Goal: Task Accomplishment & Management: Use online tool/utility

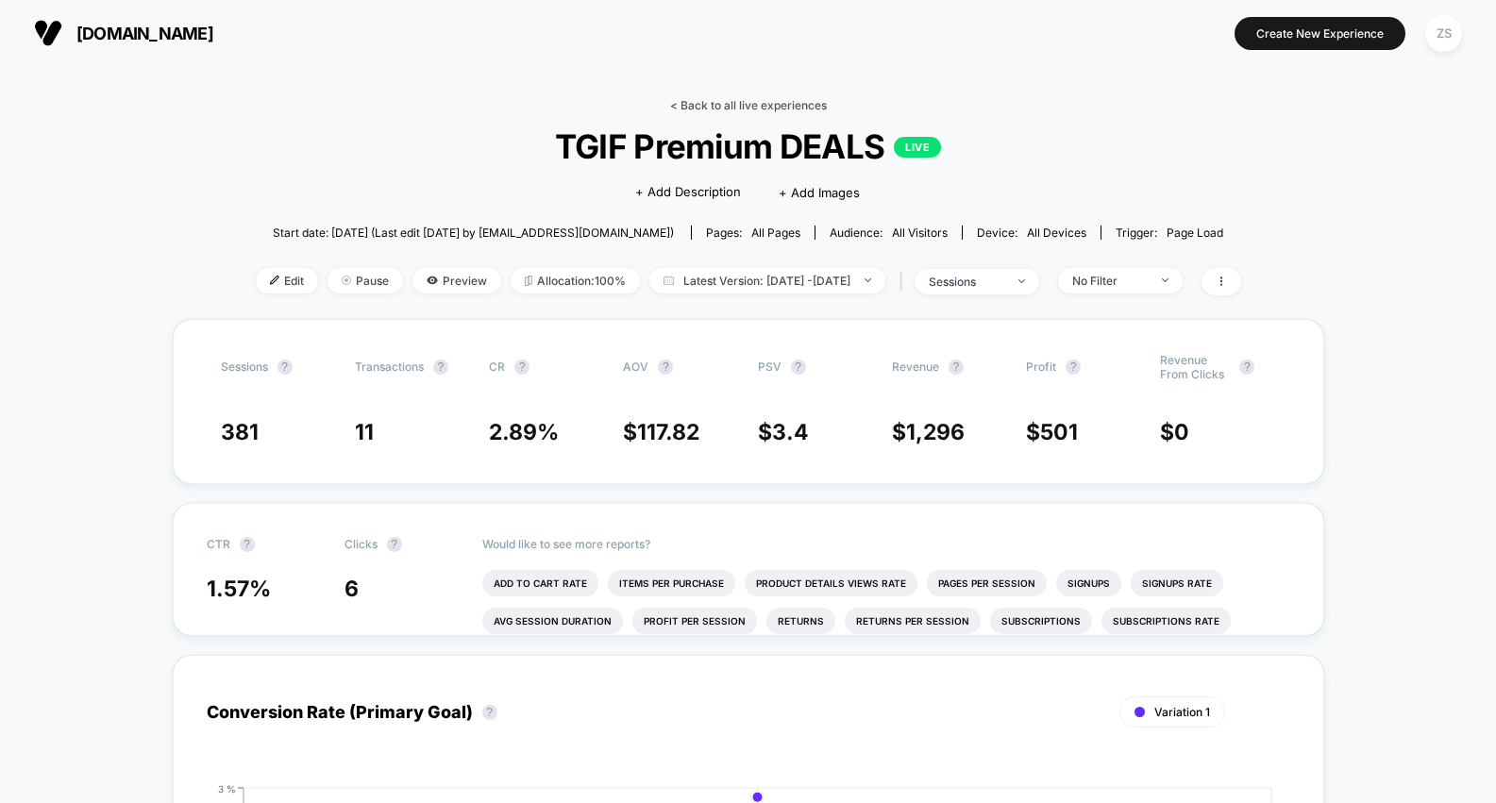
click at [690, 102] on link "< Back to all live experiences" at bounding box center [748, 105] width 157 height 14
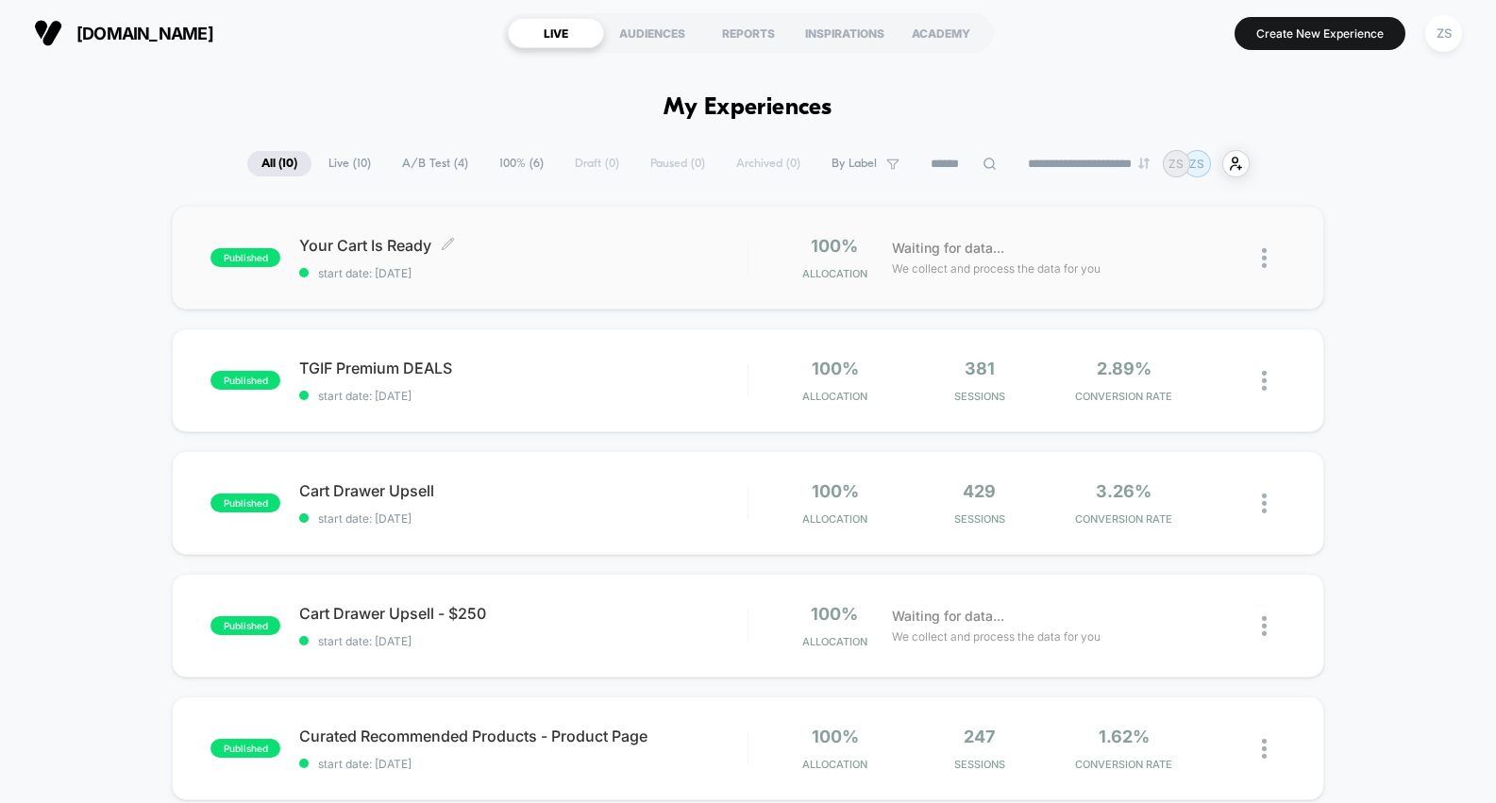
click at [639, 243] on span "Your Cart Is Ready Click to edit experience details" at bounding box center [522, 245] width 447 height 19
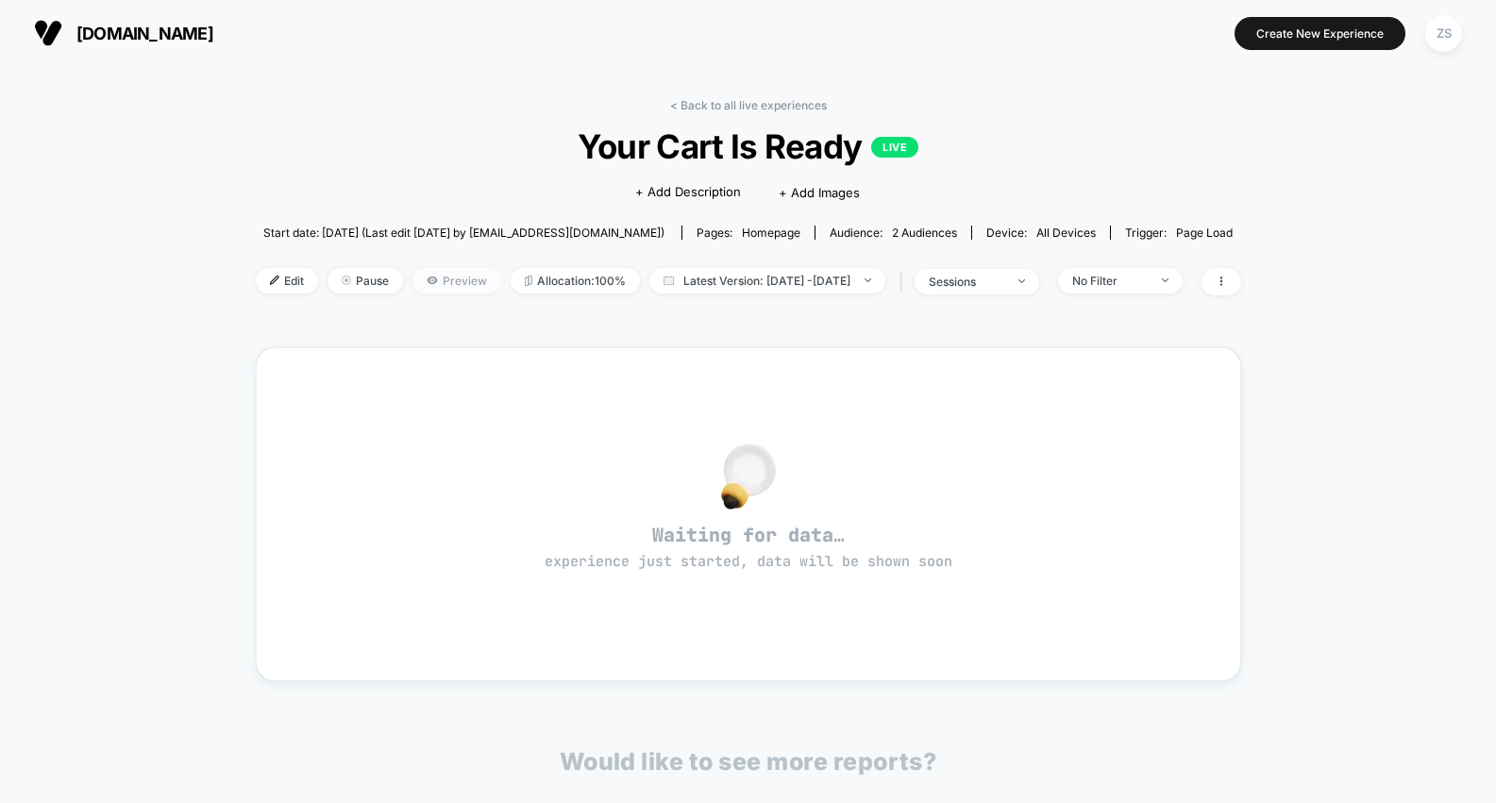
click at [428, 288] on span "Preview" at bounding box center [456, 280] width 89 height 25
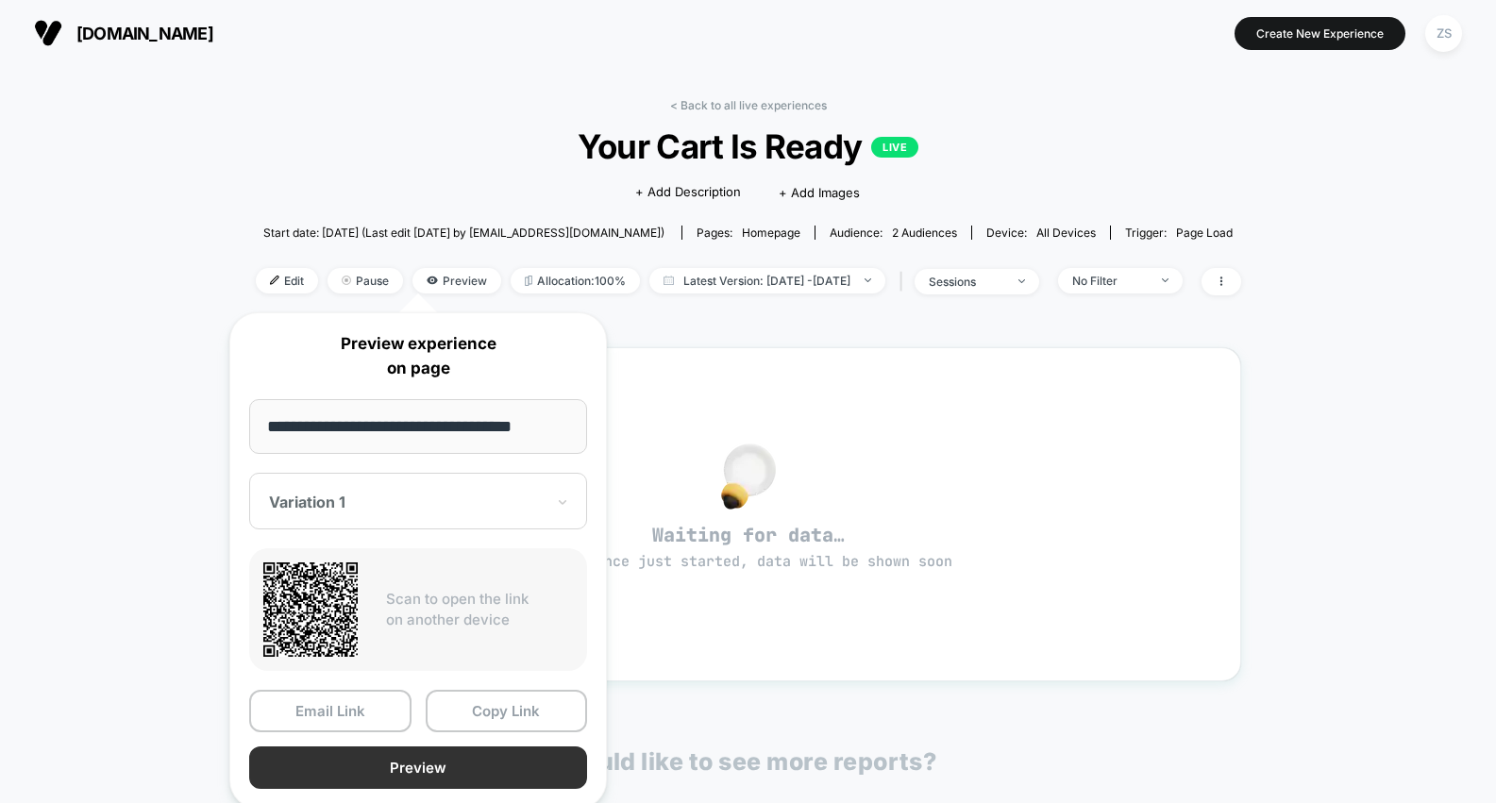
click at [441, 771] on button "Preview" at bounding box center [418, 767] width 338 height 42
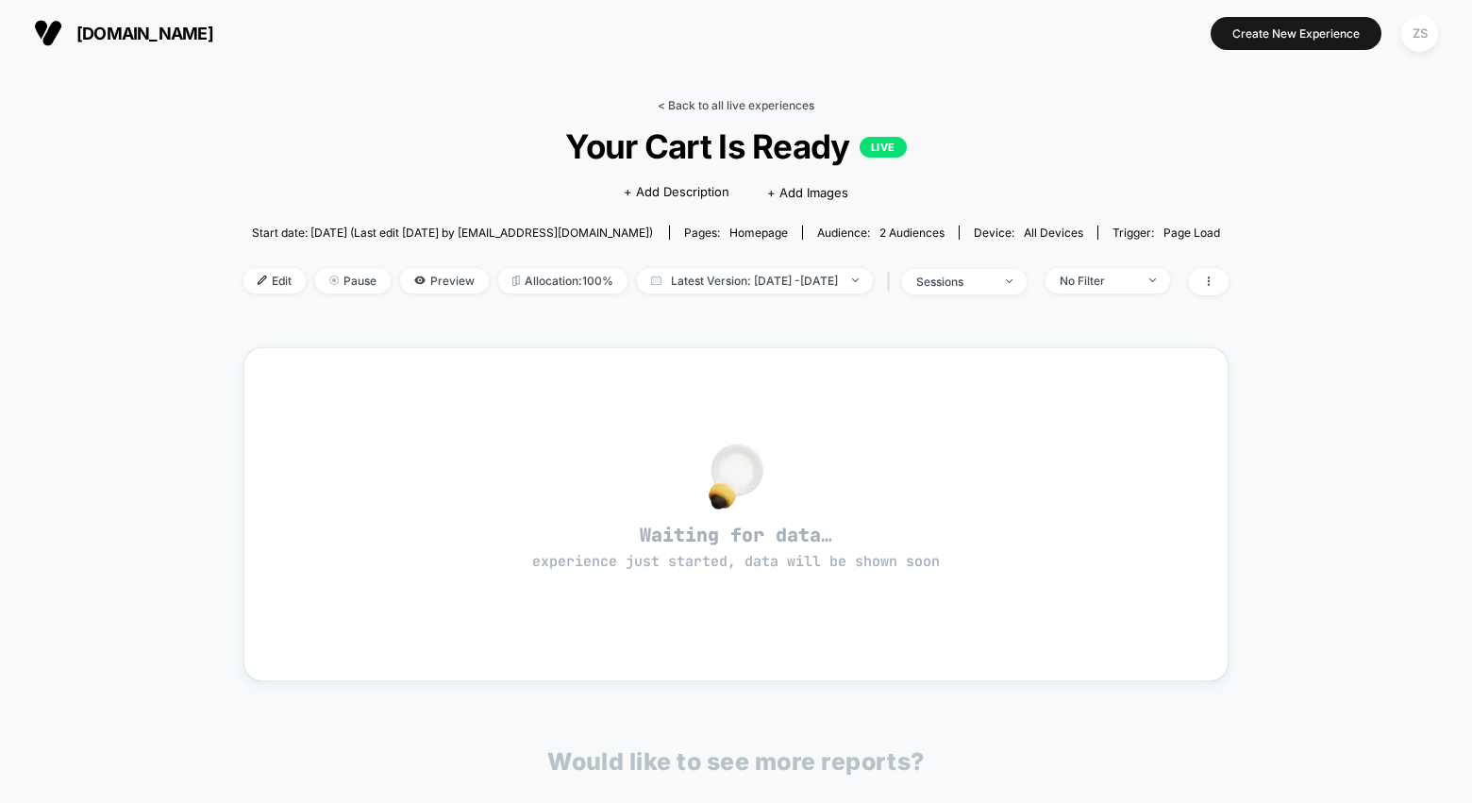
click at [691, 100] on link "< Back to all live experiences" at bounding box center [736, 105] width 157 height 14
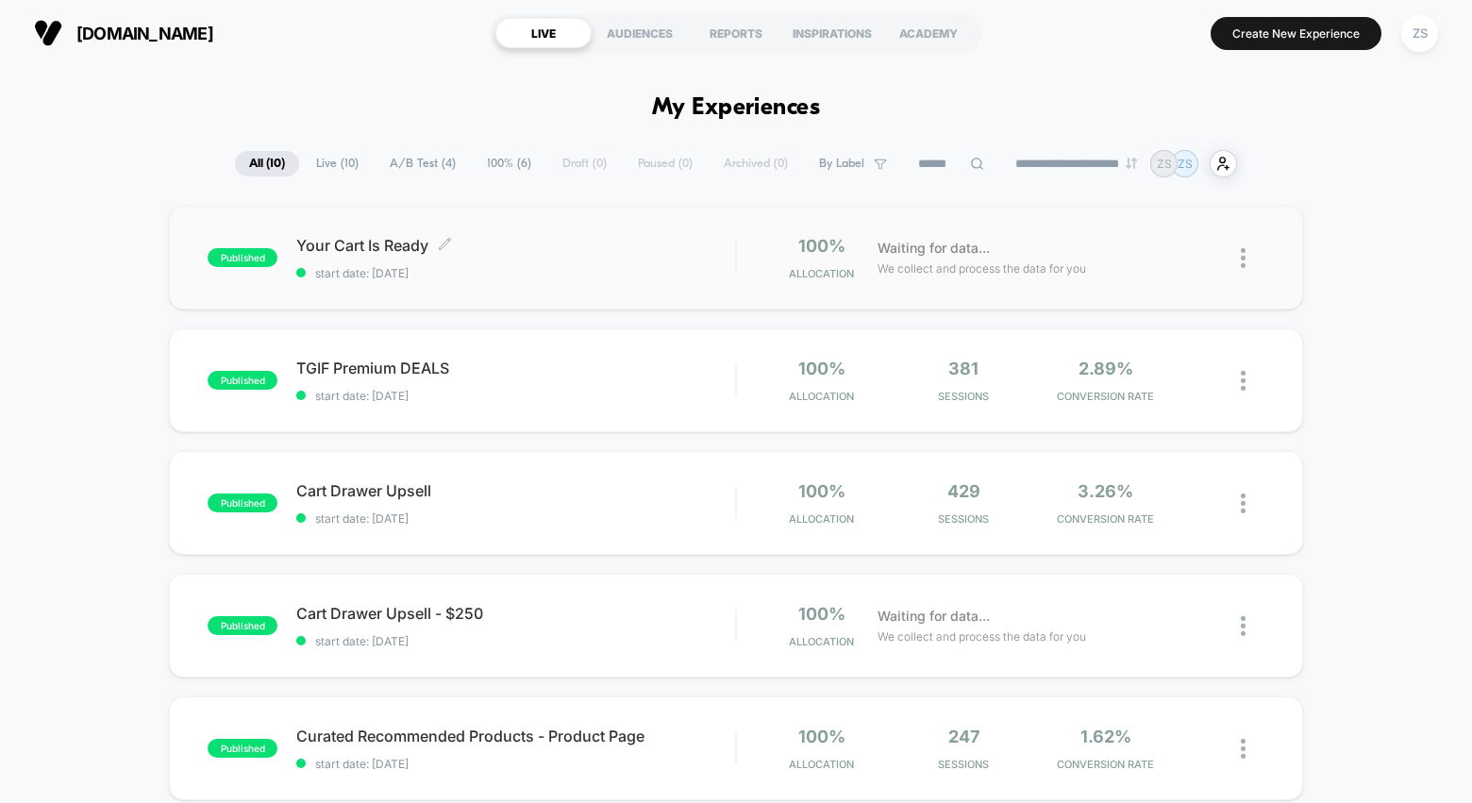
click at [706, 275] on span "start date: [DATE]" at bounding box center [515, 273] width 439 height 14
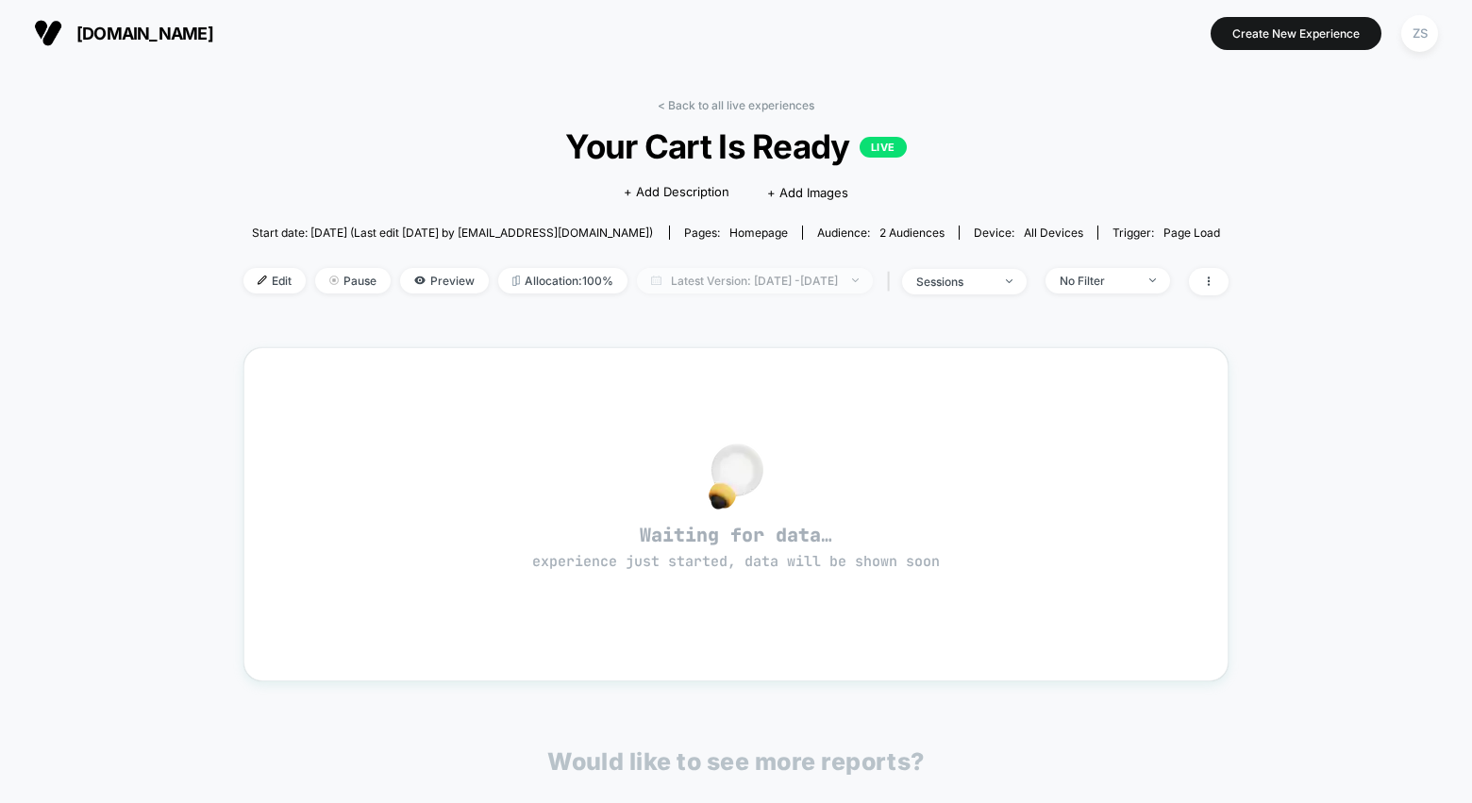
click at [666, 284] on span "Latest Version: [DATE] - [DATE]" at bounding box center [755, 280] width 236 height 25
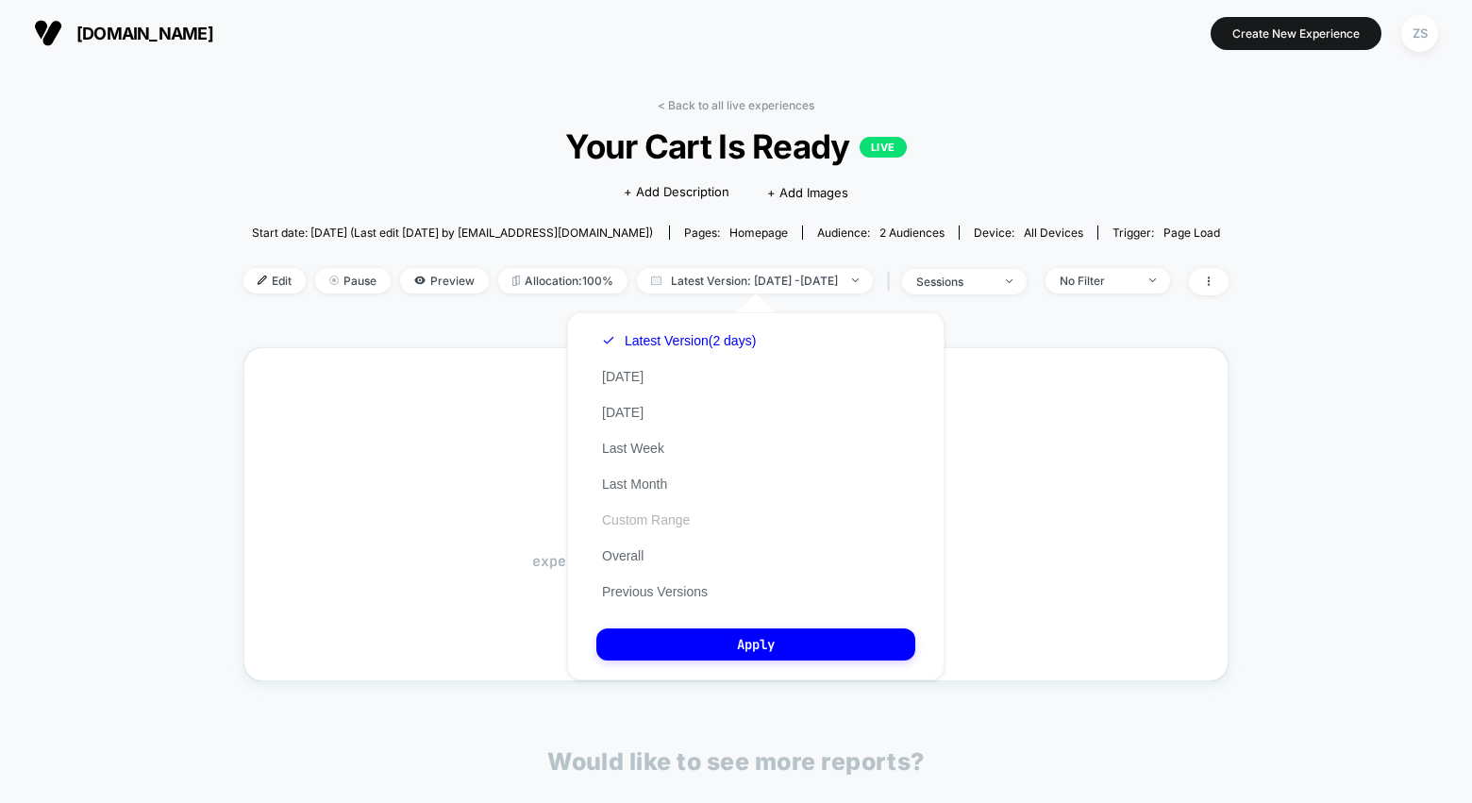
click at [665, 524] on button "Custom Range" at bounding box center [645, 519] width 99 height 17
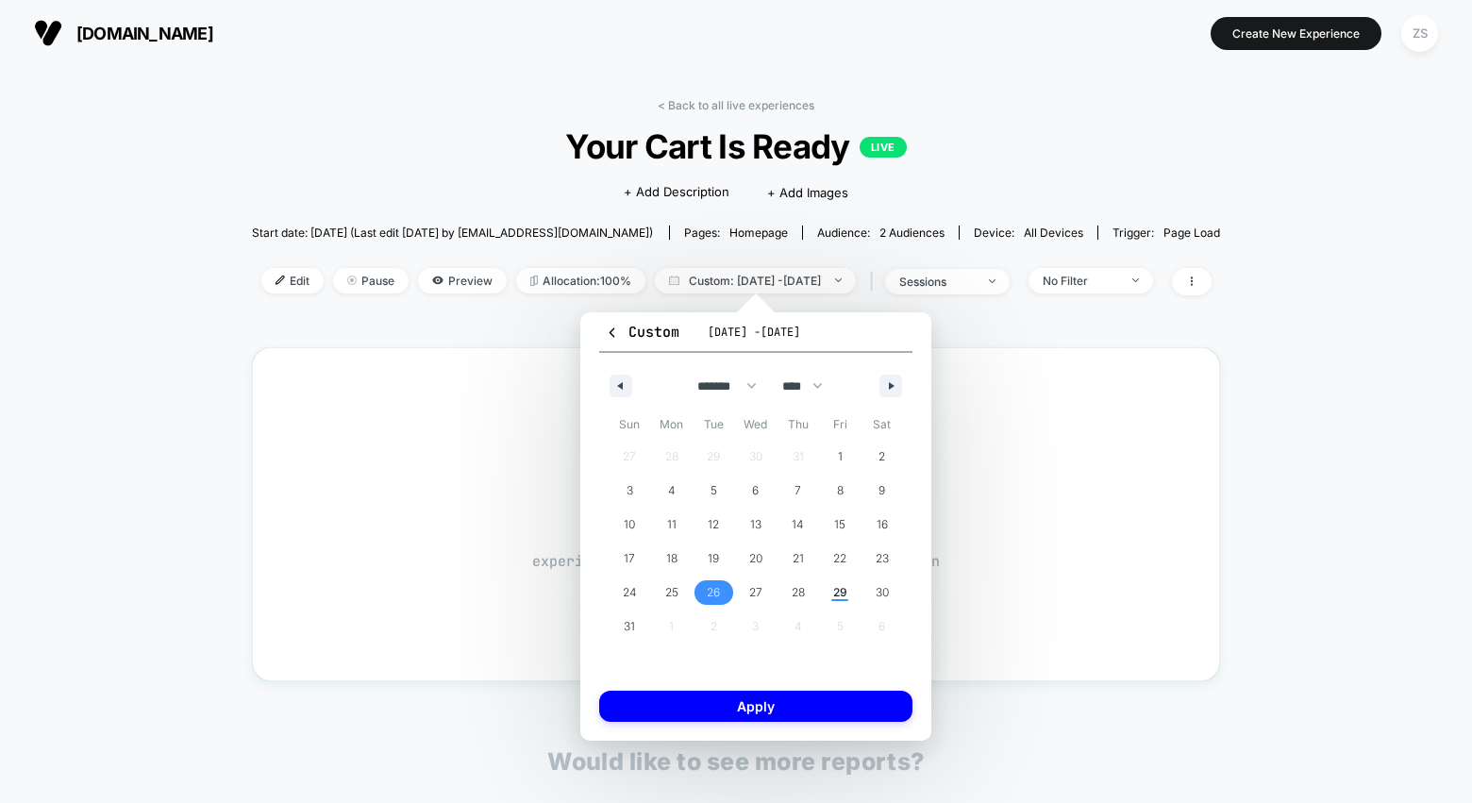
click at [717, 589] on span "26" at bounding box center [713, 593] width 13 height 34
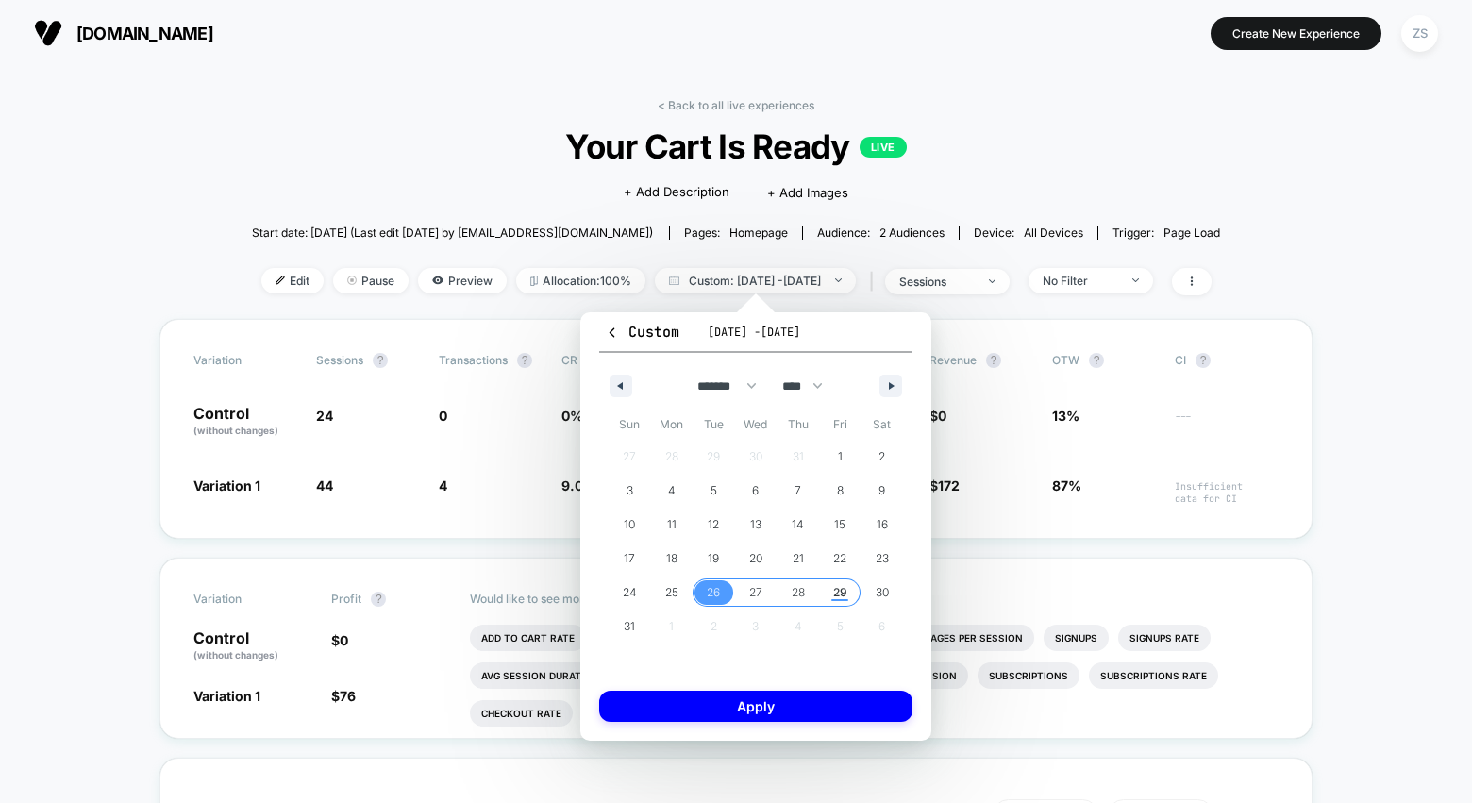
click at [837, 590] on span "29" at bounding box center [840, 593] width 14 height 34
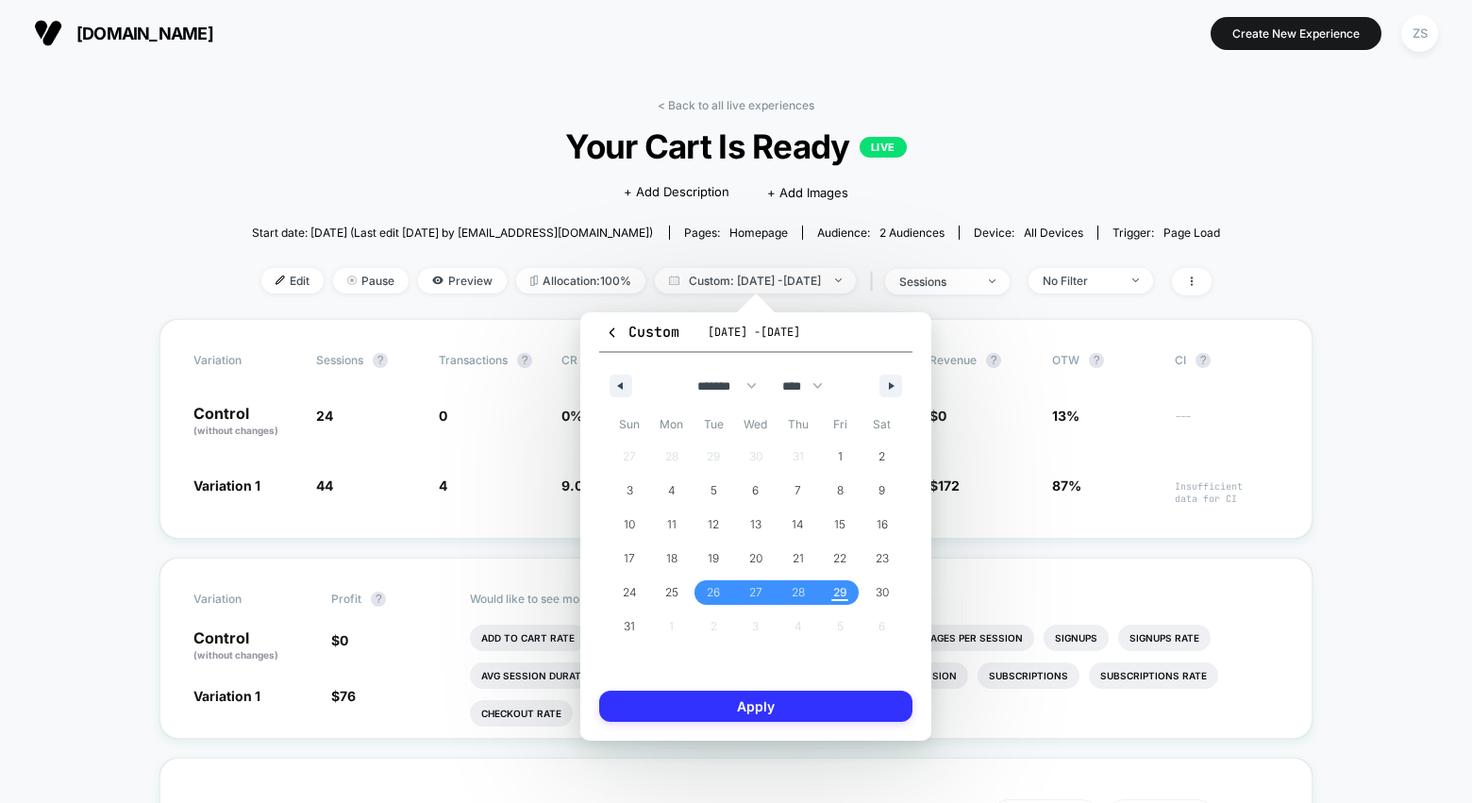
click at [789, 712] on button "Apply" at bounding box center [755, 706] width 313 height 31
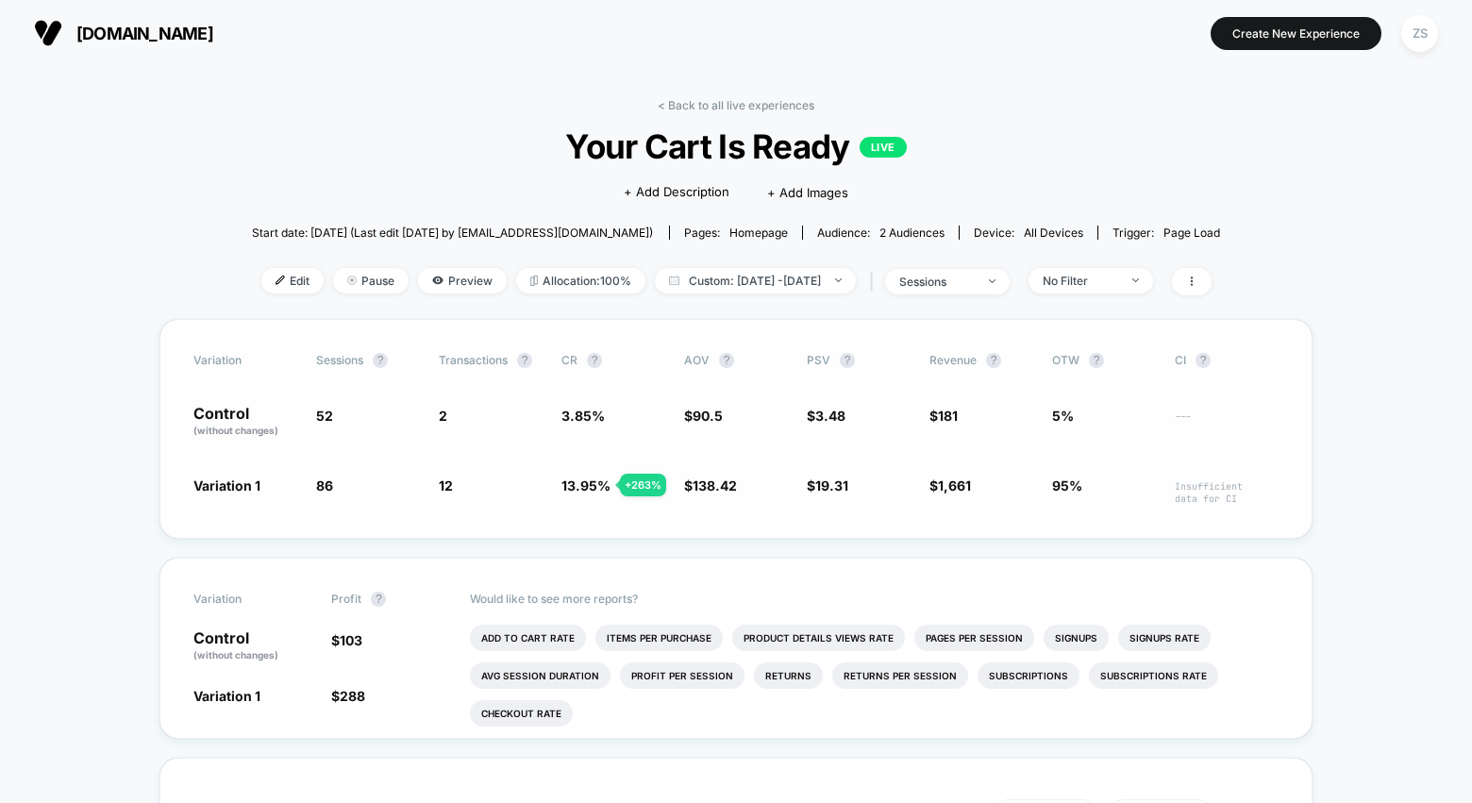
drag, startPoint x: 560, startPoint y: 485, endPoint x: 597, endPoint y: 485, distance: 37.7
click at [597, 485] on div "Variation 1 86 + 65.4 % 12 + 263 % 13.95 % + 263 % $ 138.42 + 52.9 % $ 19.31 + …" at bounding box center [735, 490] width 1085 height 29
click at [691, 109] on link "< Back to all live experiences" at bounding box center [736, 105] width 157 height 14
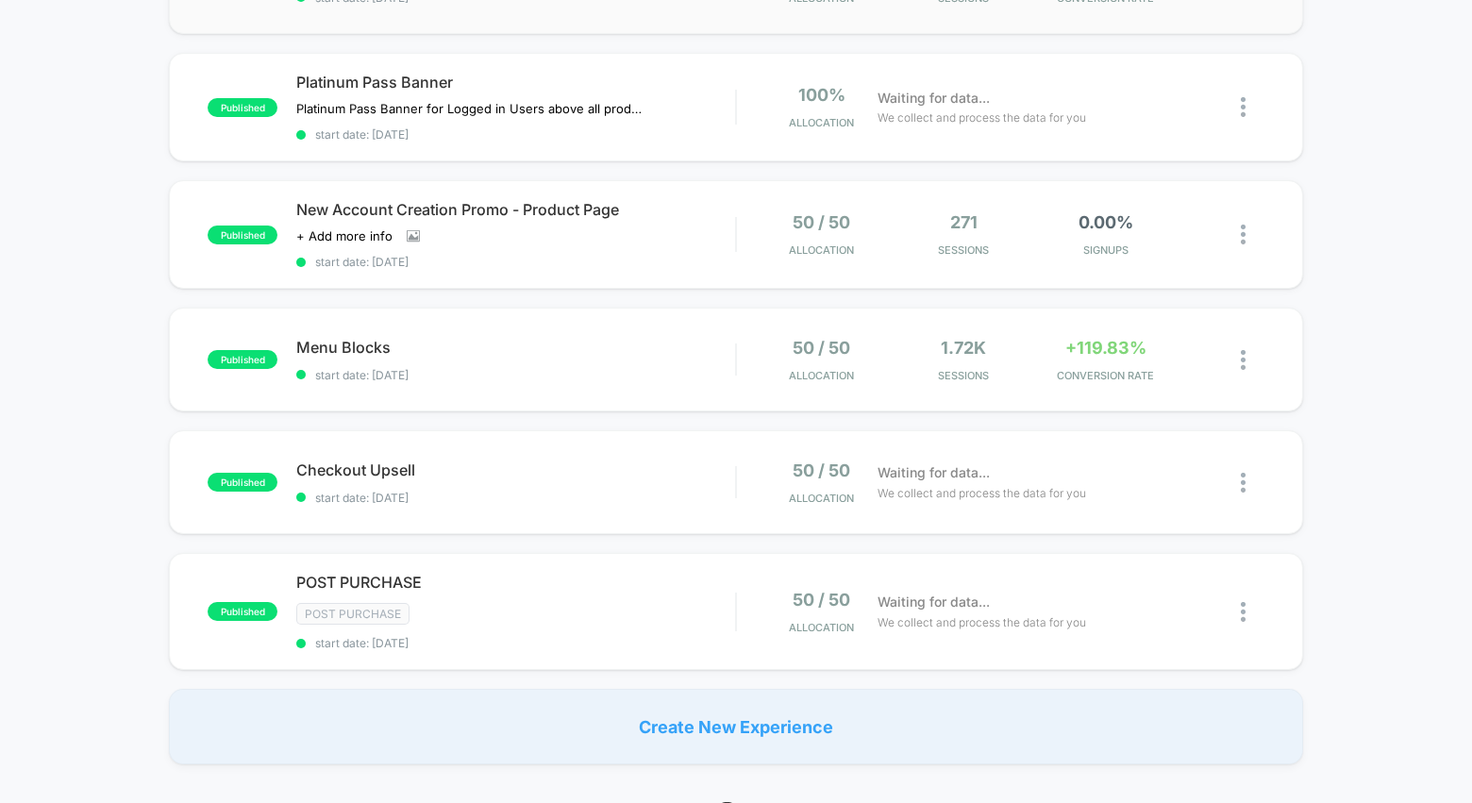
scroll to position [767, 0]
click at [735, 550] on div "published Your Cart Is Ready start date: [DATE] 100% Allocation Waiting for dat…" at bounding box center [736, 101] width 1472 height 1325
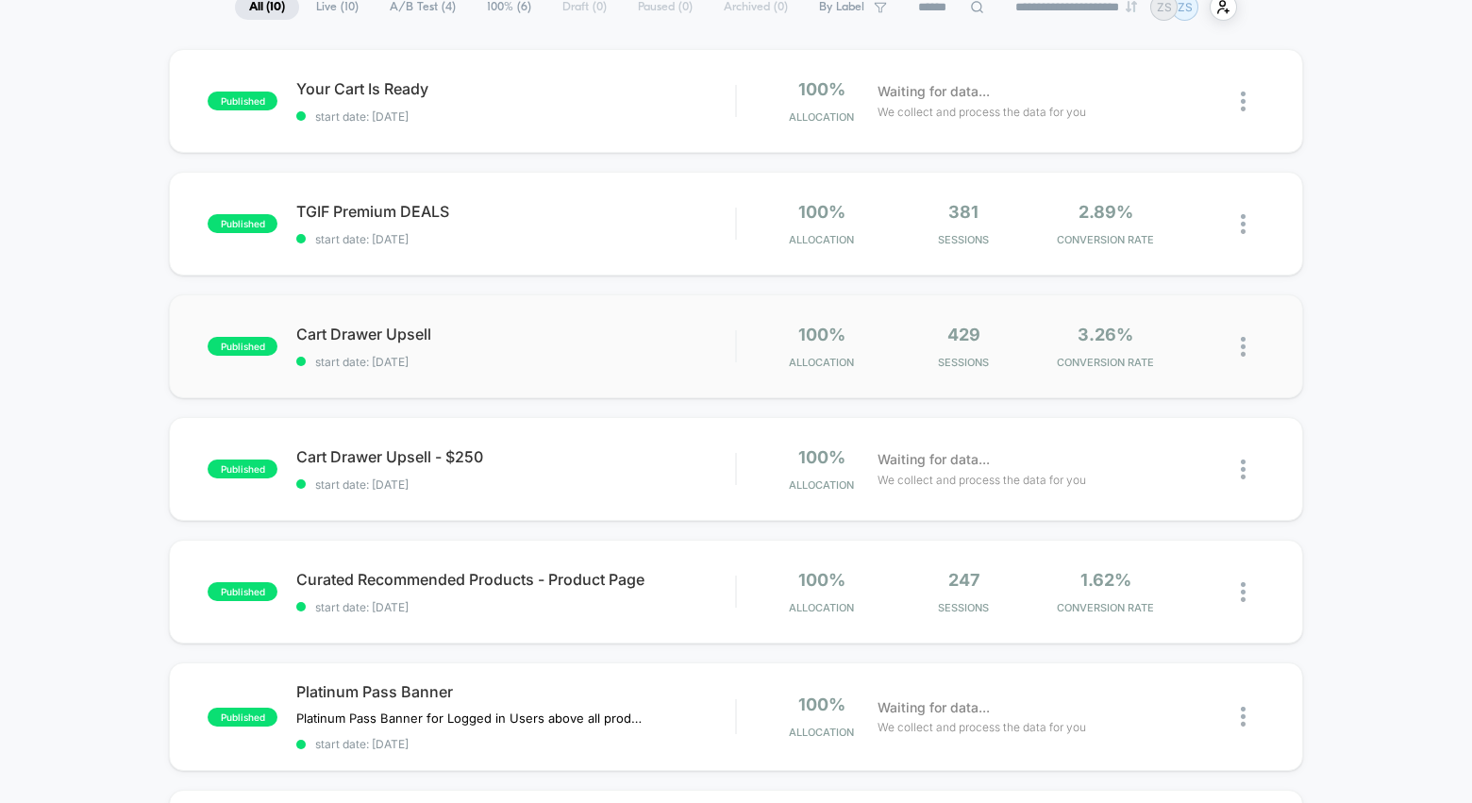
scroll to position [159, 0]
click at [727, 241] on span "start date: [DATE]" at bounding box center [515, 237] width 439 height 14
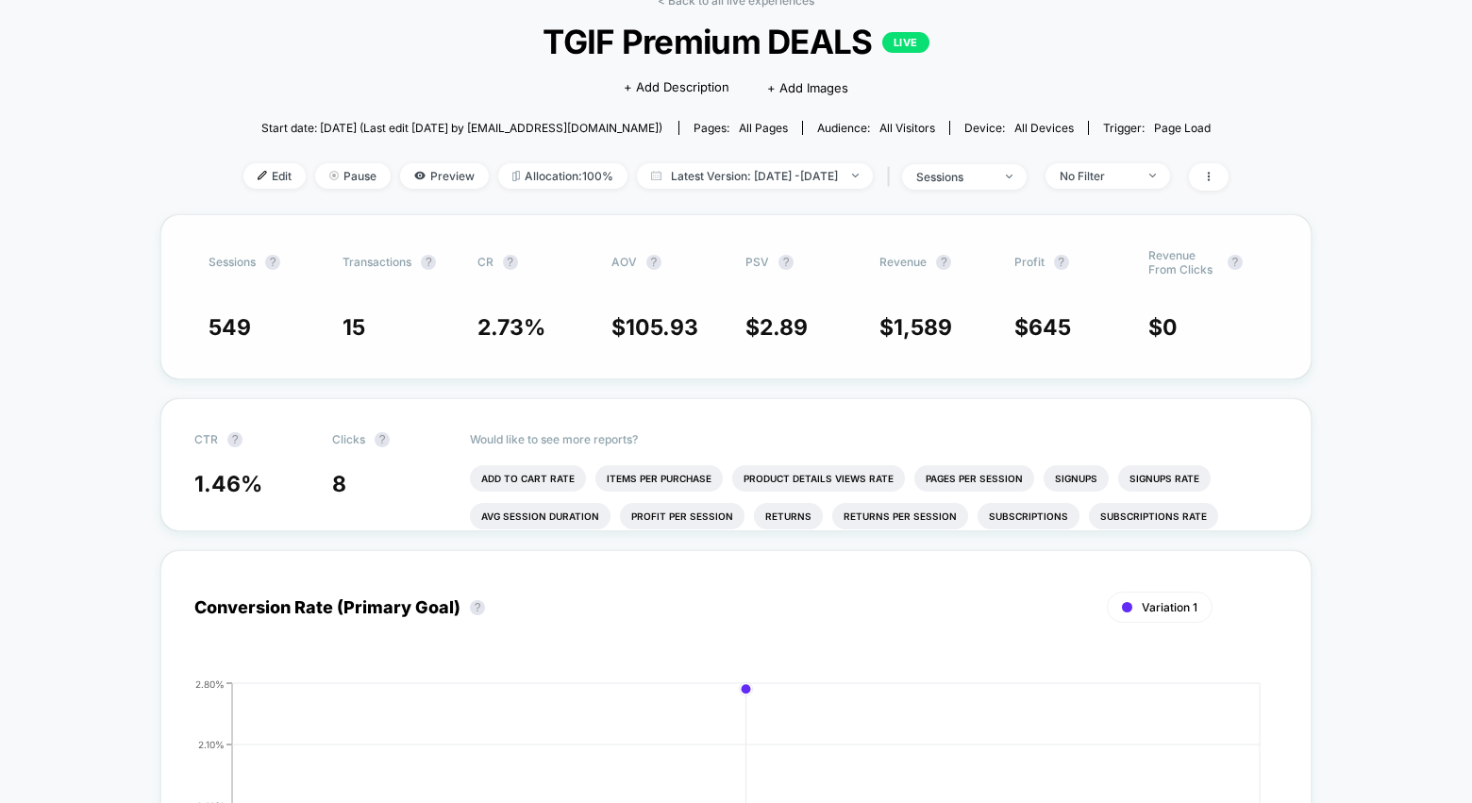
scroll to position [112, 0]
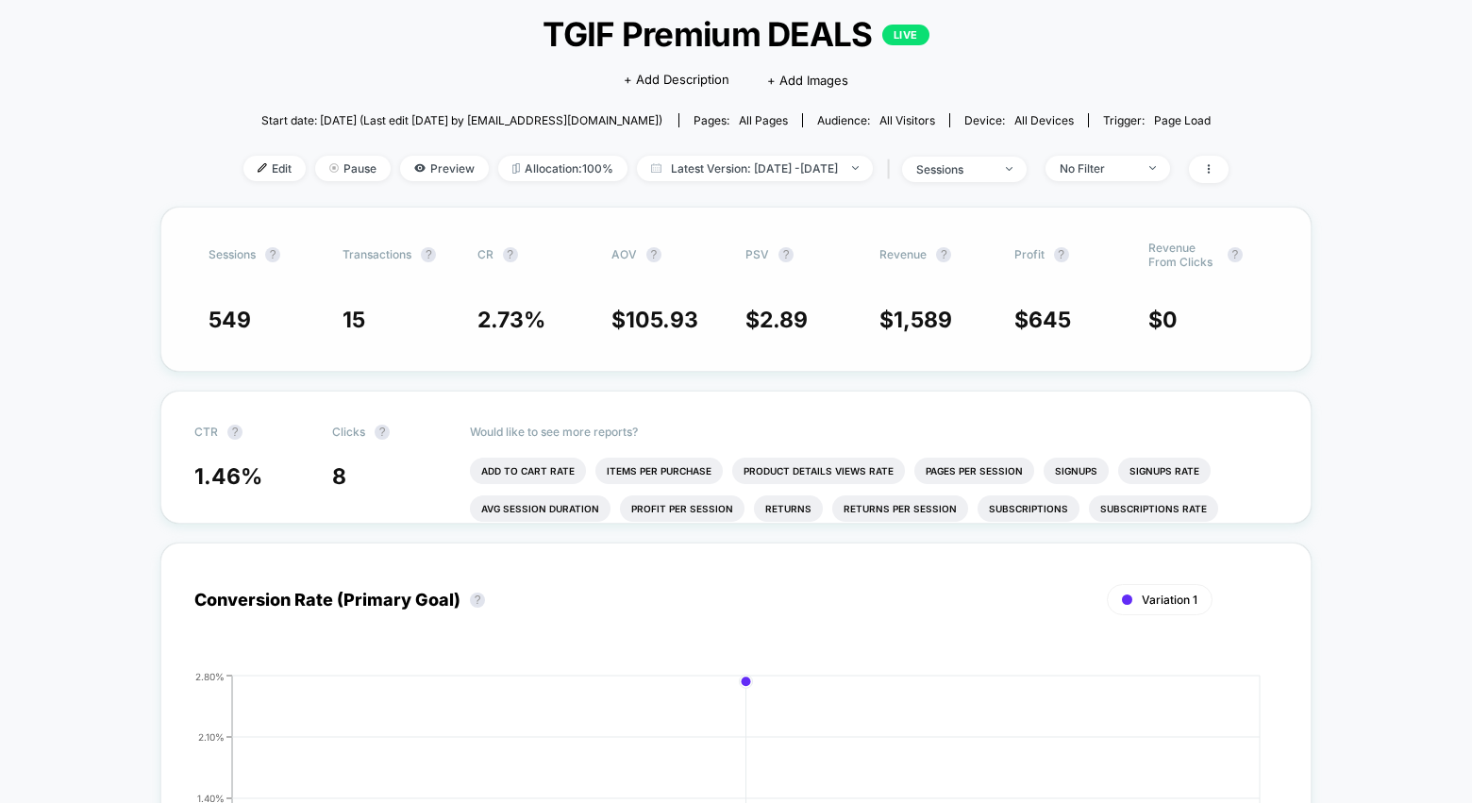
drag, startPoint x: 879, startPoint y: 320, endPoint x: 957, endPoint y: 319, distance: 77.4
click at [957, 319] on span "$ 1,589" at bounding box center [936, 320] width 115 height 26
click at [951, 319] on span "$ 1,589" at bounding box center [936, 320] width 115 height 26
drag, startPoint x: 950, startPoint y: 319, endPoint x: 891, endPoint y: 317, distance: 59.5
click at [891, 317] on span "$ 1,589" at bounding box center [915, 320] width 73 height 26
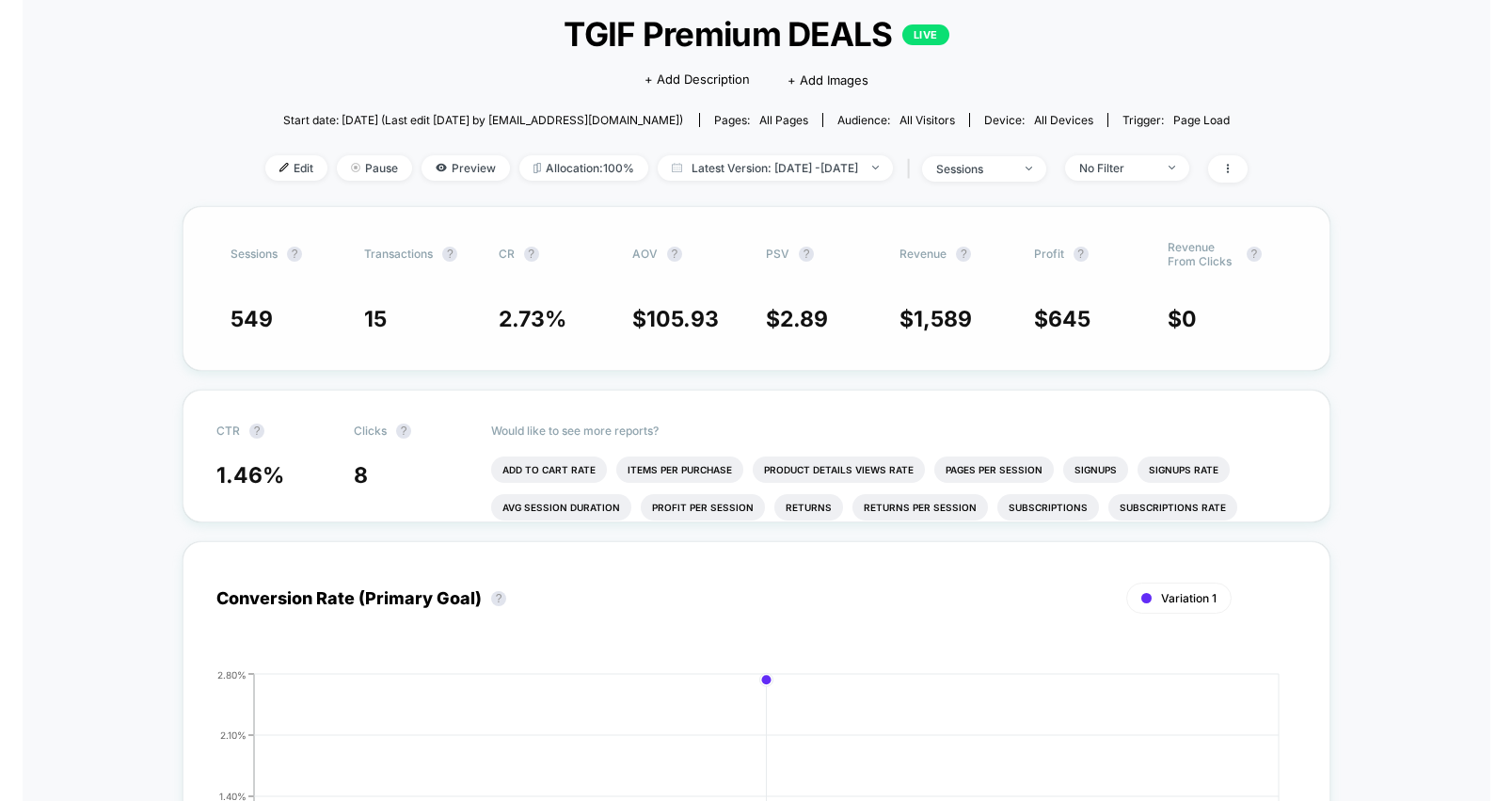
scroll to position [0, 0]
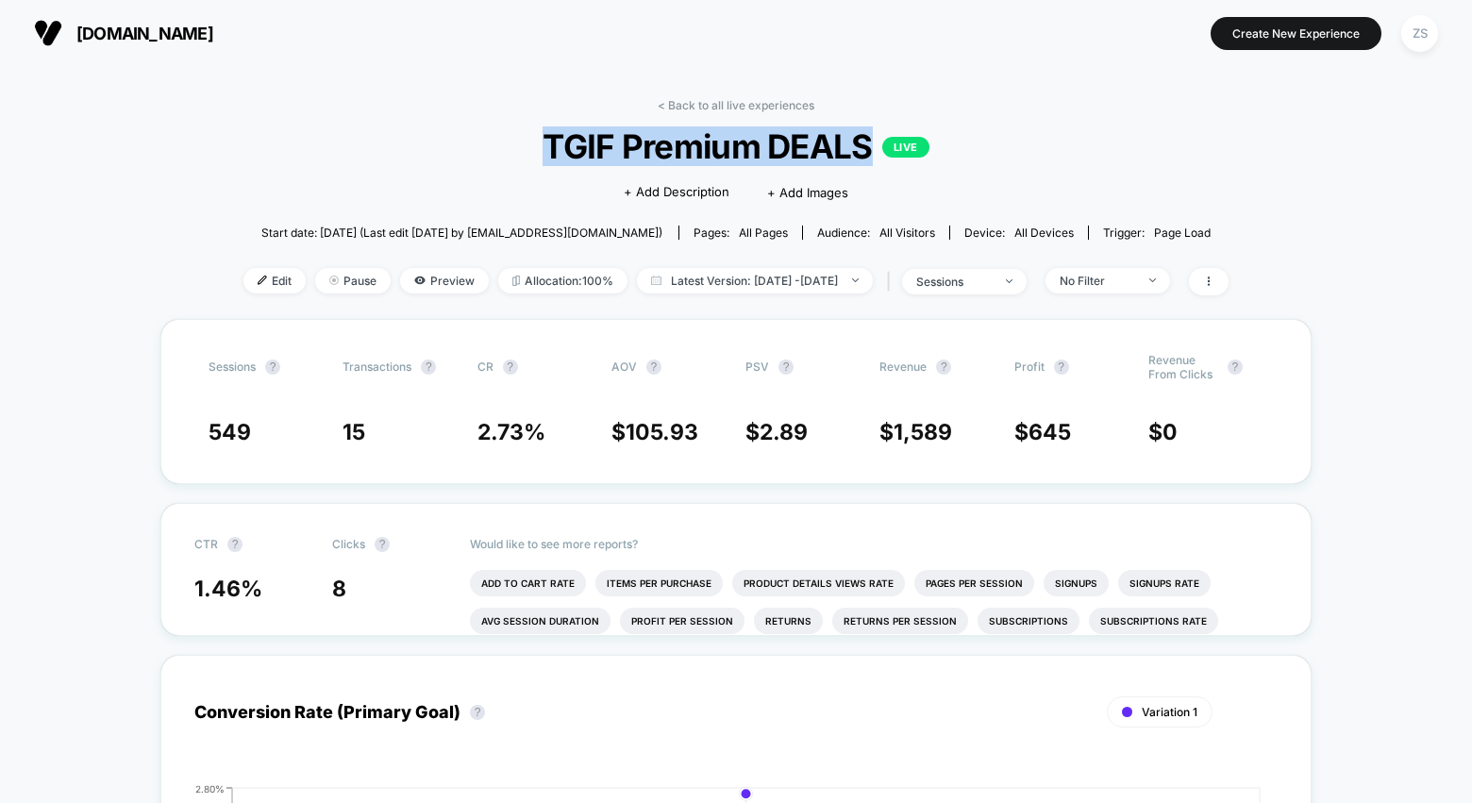
drag, startPoint x: 541, startPoint y: 142, endPoint x: 878, endPoint y: 145, distance: 337.8
click at [878, 145] on span "TGIF Premium DEALS LIVE" at bounding box center [736, 146] width 887 height 40
click at [919, 204] on div "Click to edit experience details + Add Description + Add Images" at bounding box center [736, 191] width 591 height 50
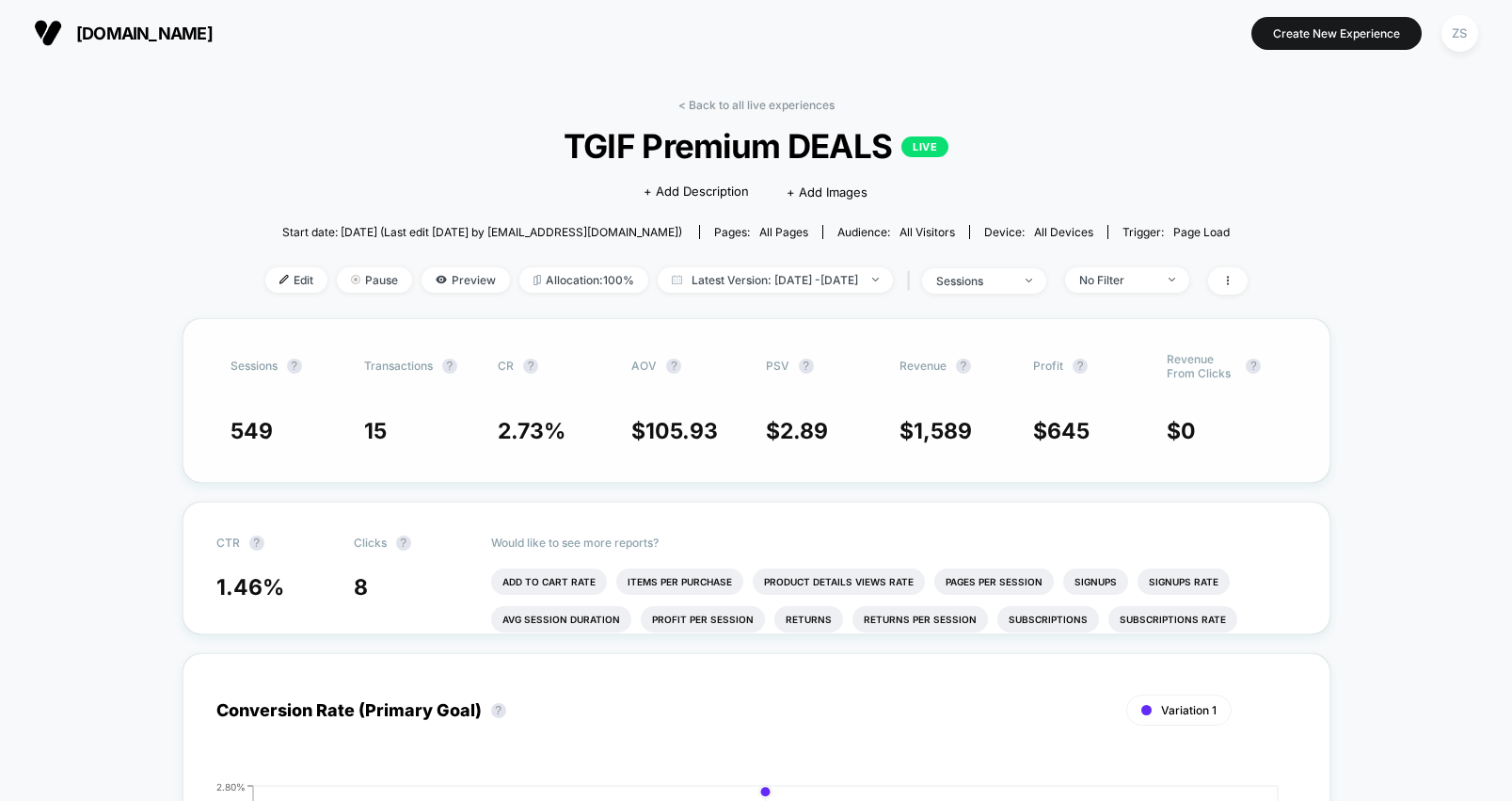
drag, startPoint x: 901, startPoint y: 424, endPoint x: 964, endPoint y: 425, distance: 63.0
click at [964, 425] on span "$ 1,589" at bounding box center [936, 431] width 73 height 26
drag, startPoint x: 976, startPoint y: 439, endPoint x: 911, endPoint y: 435, distance: 65.1
click at [911, 435] on span "$ 1,589" at bounding box center [956, 431] width 115 height 26
click at [911, 435] on span "$ 1,589" at bounding box center [936, 431] width 73 height 26
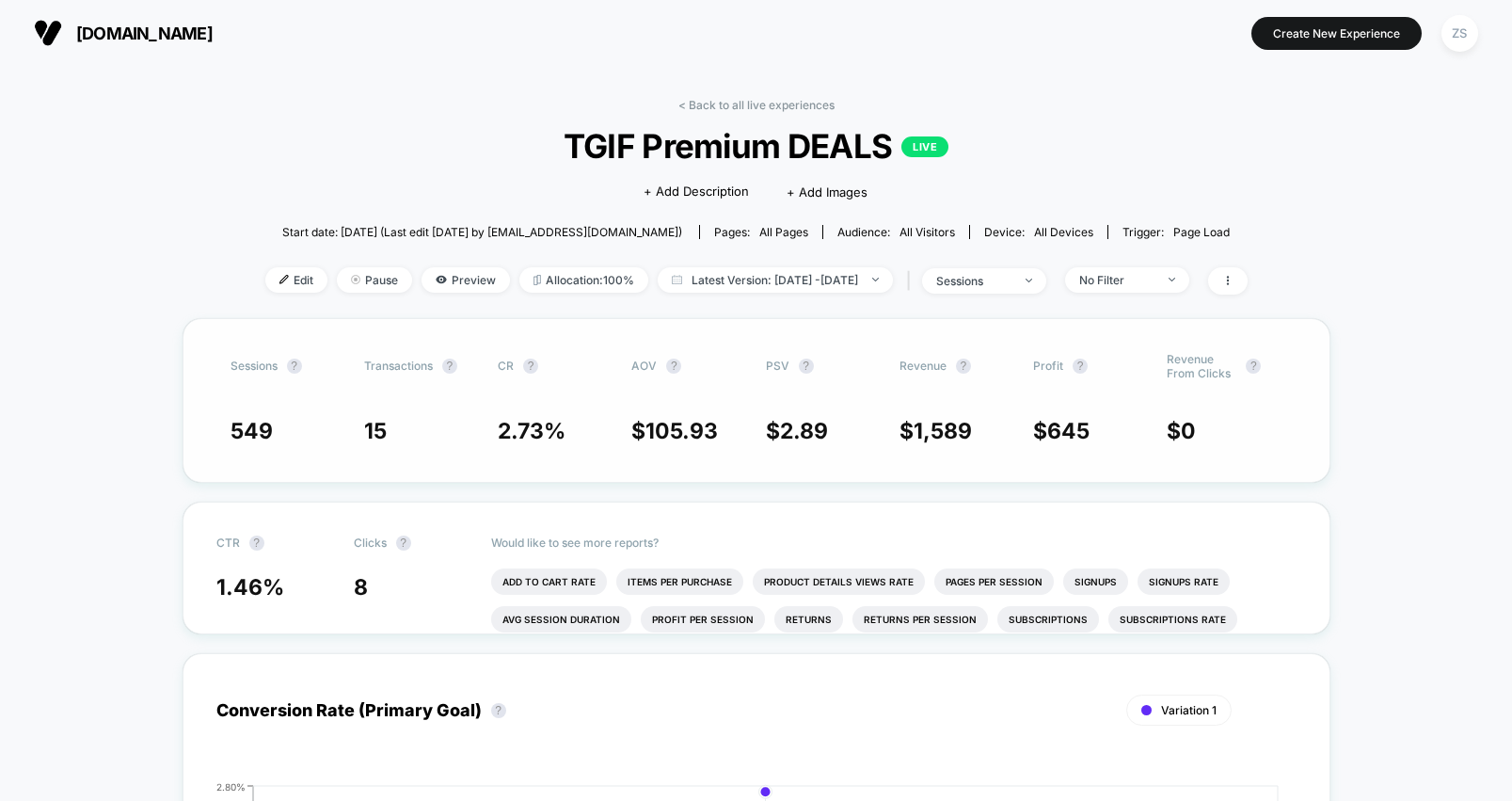
drag, startPoint x: 911, startPoint y: 434, endPoint x: 957, endPoint y: 432, distance: 46.0
click at [957, 432] on span "$ 1,589" at bounding box center [936, 431] width 73 height 26
click at [265, 275] on span "Edit" at bounding box center [296, 279] width 62 height 25
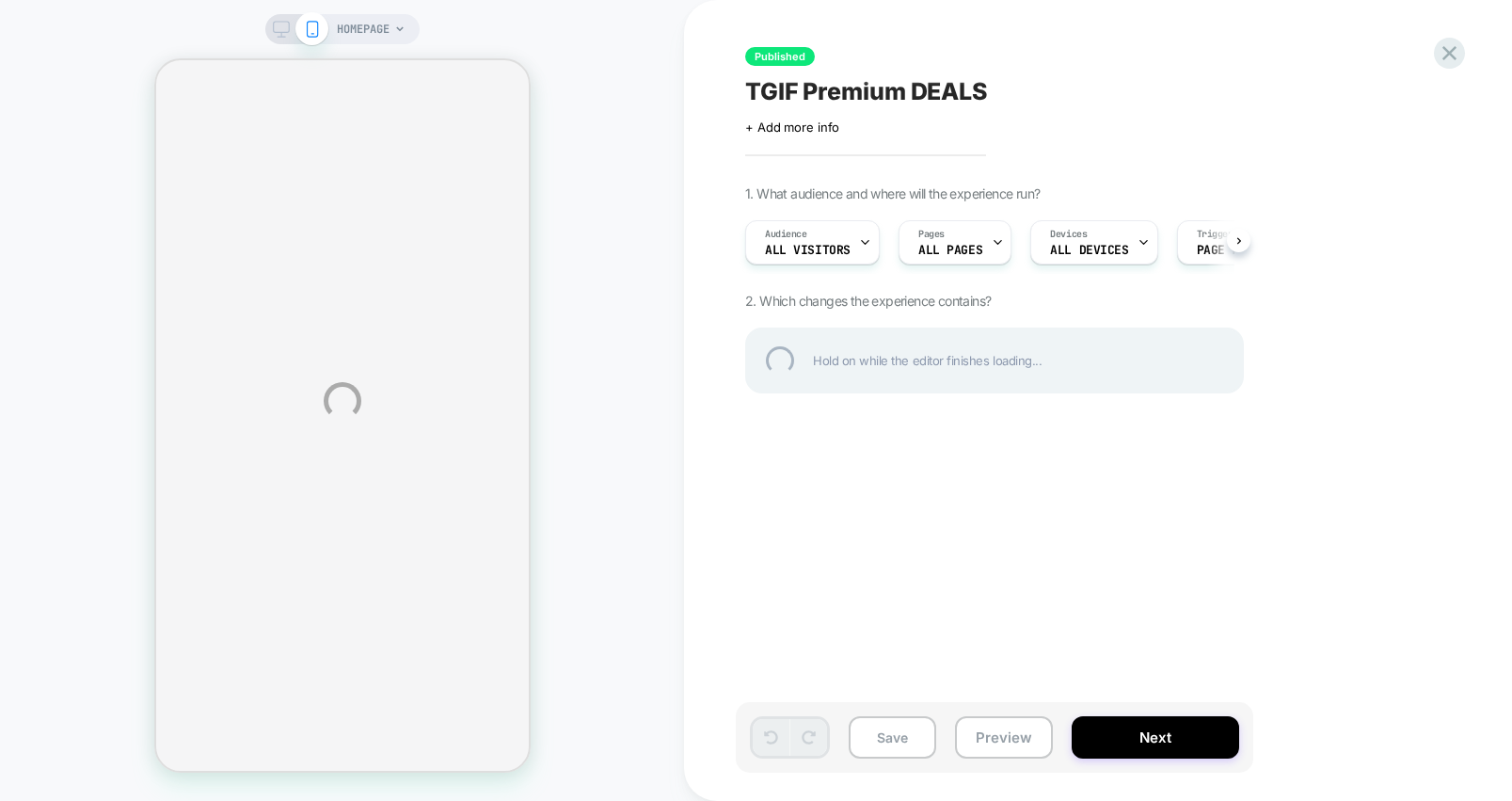
click at [853, 249] on div "HOMEPAGE Published TGIF Premium DEALS Click to edit experience details + Add mo…" at bounding box center [756, 400] width 1512 height 801
click at [858, 243] on div "HOMEPAGE Published TGIF Premium DEALS Click to edit experience details + Add mo…" at bounding box center [756, 400] width 1512 height 801
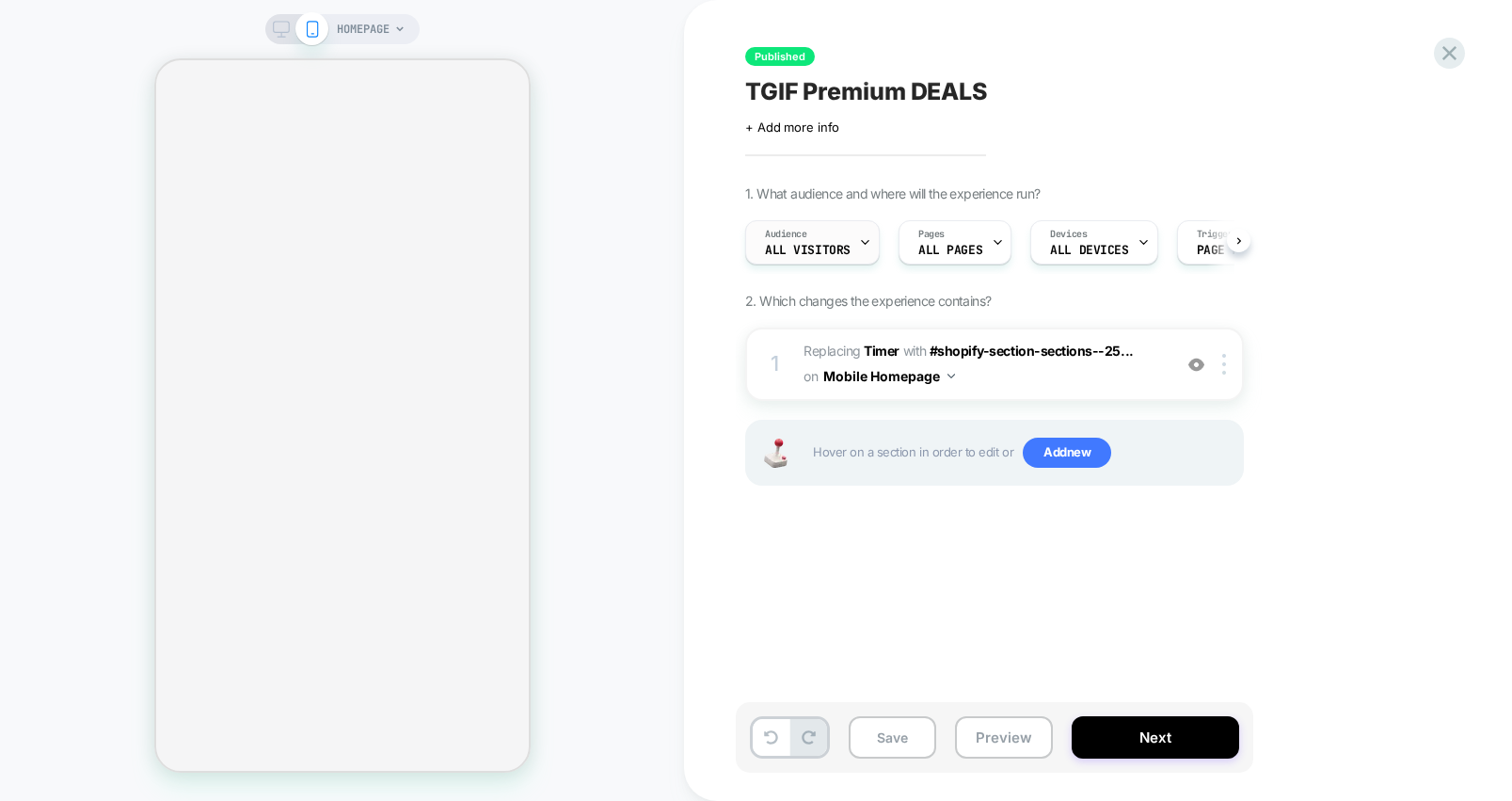
scroll to position [0, 1]
click at [861, 244] on icon at bounding box center [865, 242] width 12 height 12
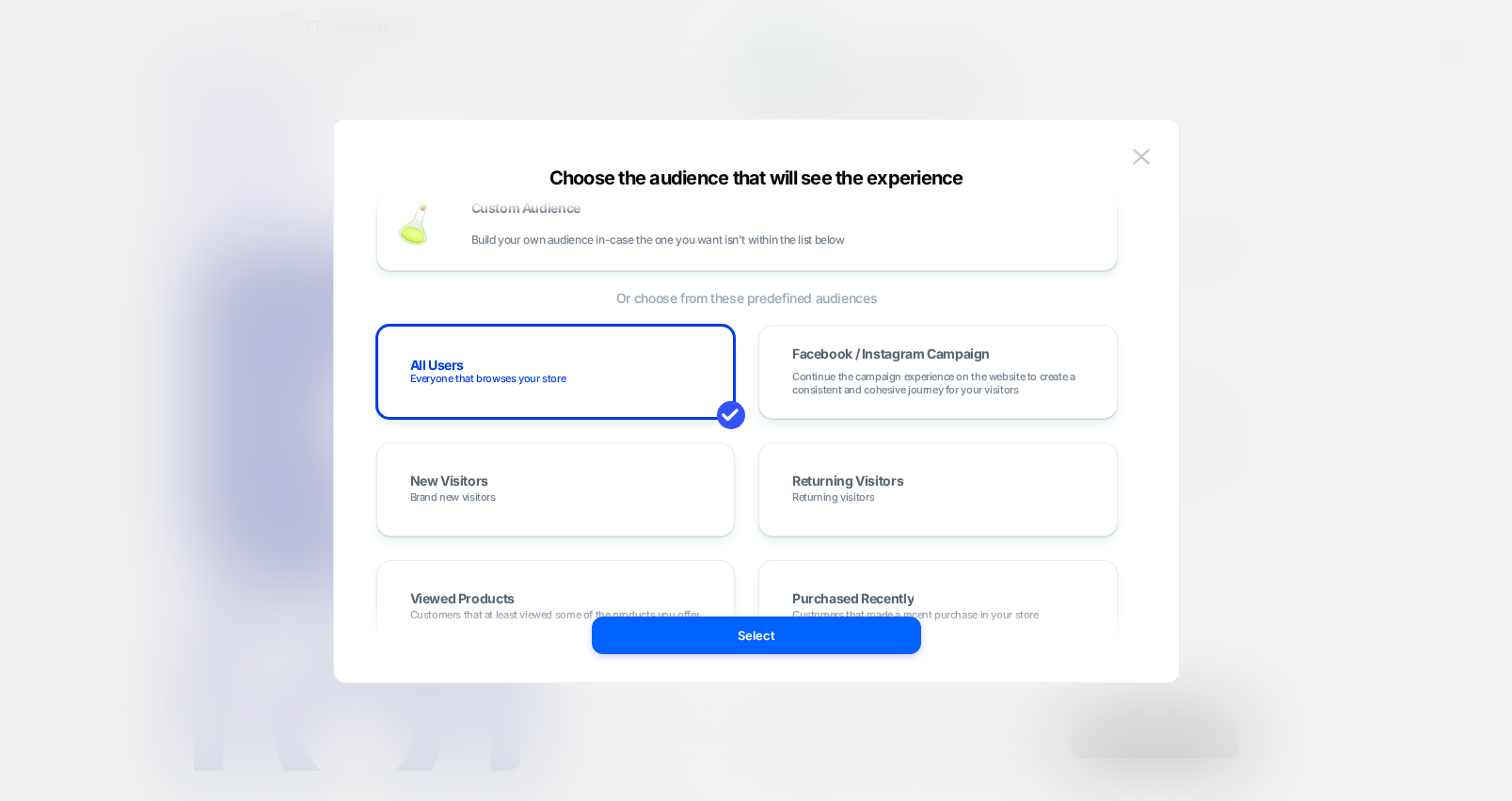
scroll to position [0, 0]
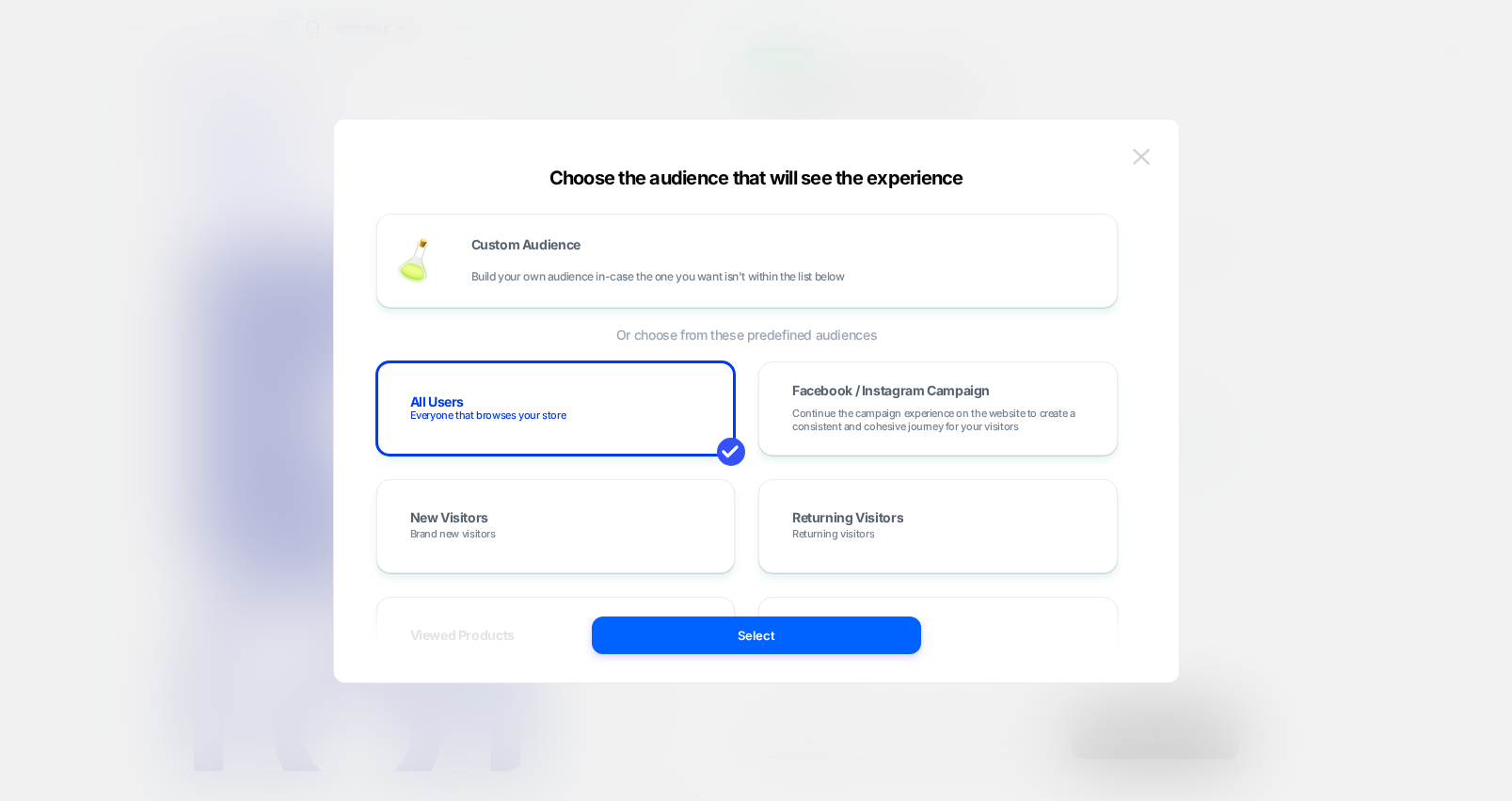
click at [1141, 151] on img at bounding box center [1141, 157] width 17 height 16
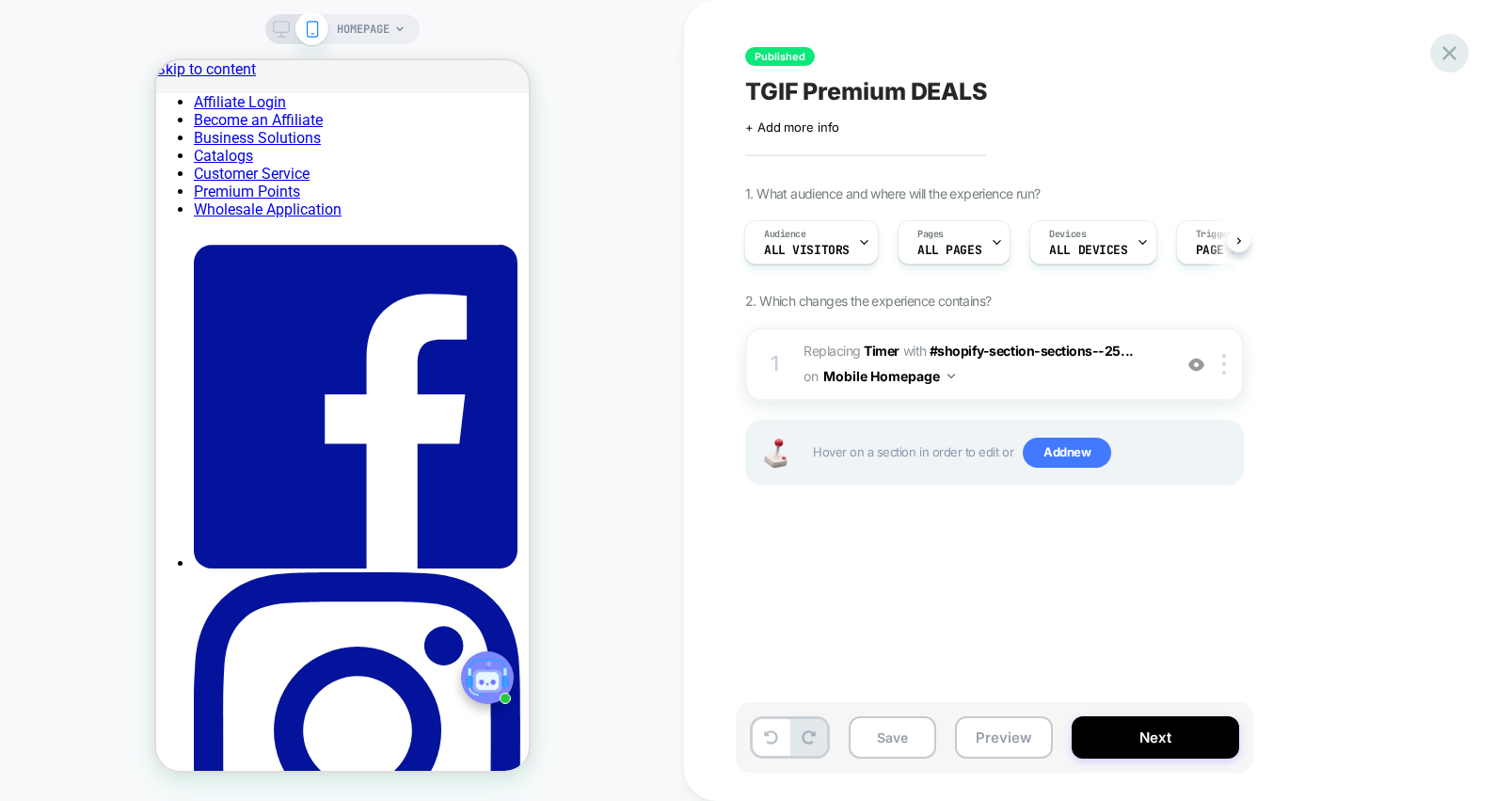
click at [1445, 49] on icon at bounding box center [1450, 53] width 14 height 14
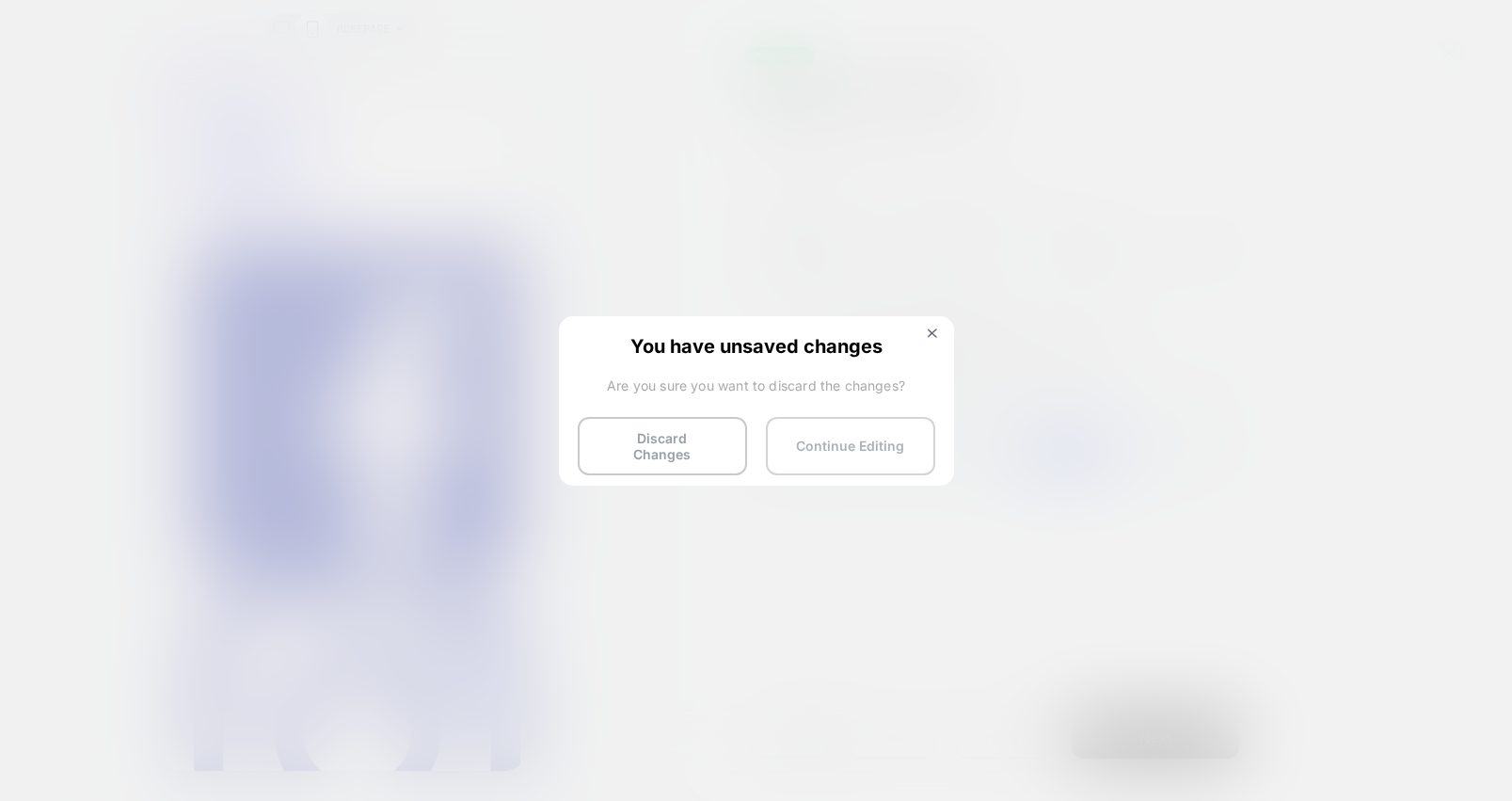
click at [861, 423] on button "Continue Editing" at bounding box center [851, 446] width 170 height 59
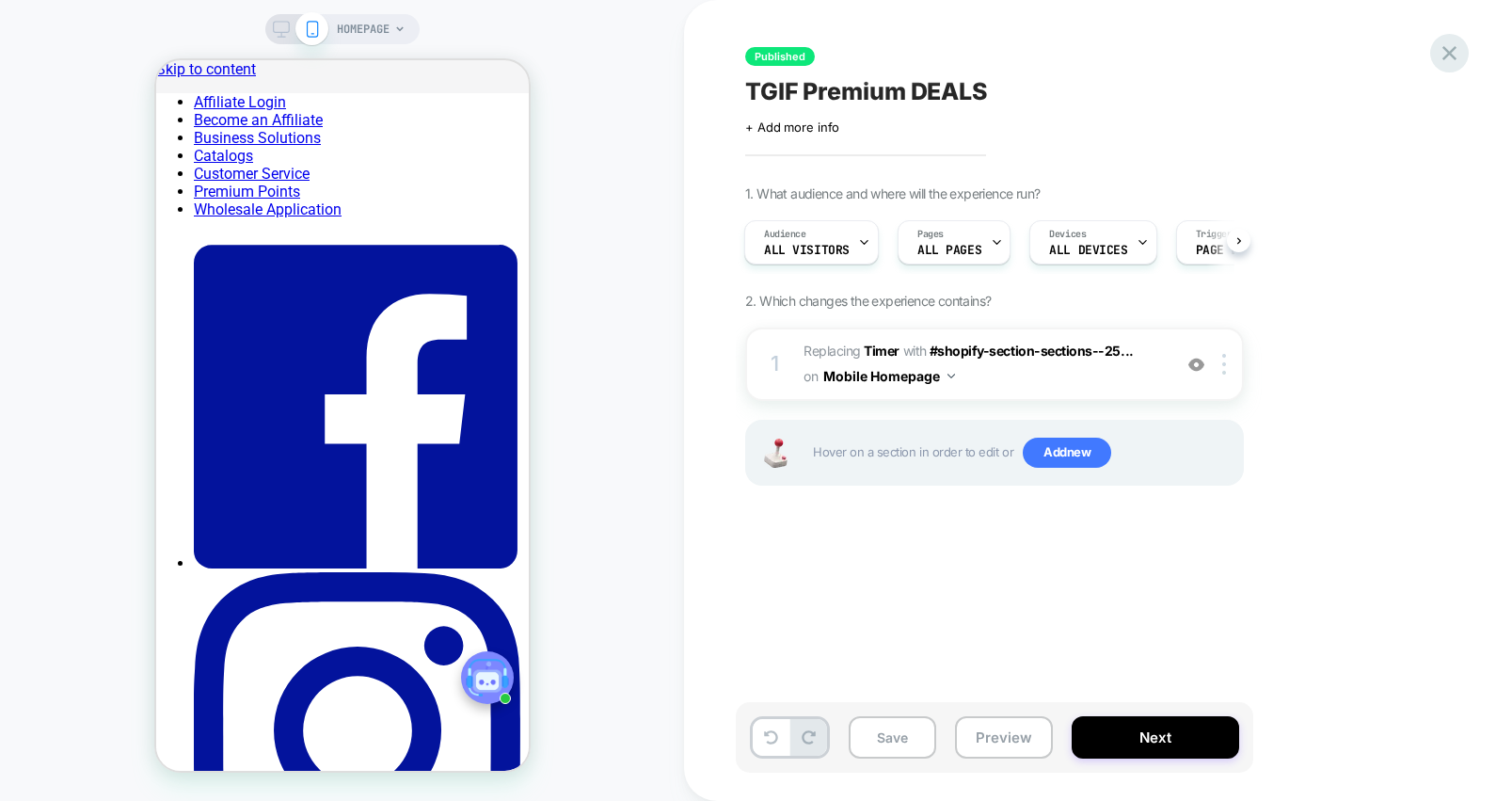
click at [1457, 41] on icon at bounding box center [1449, 53] width 25 height 25
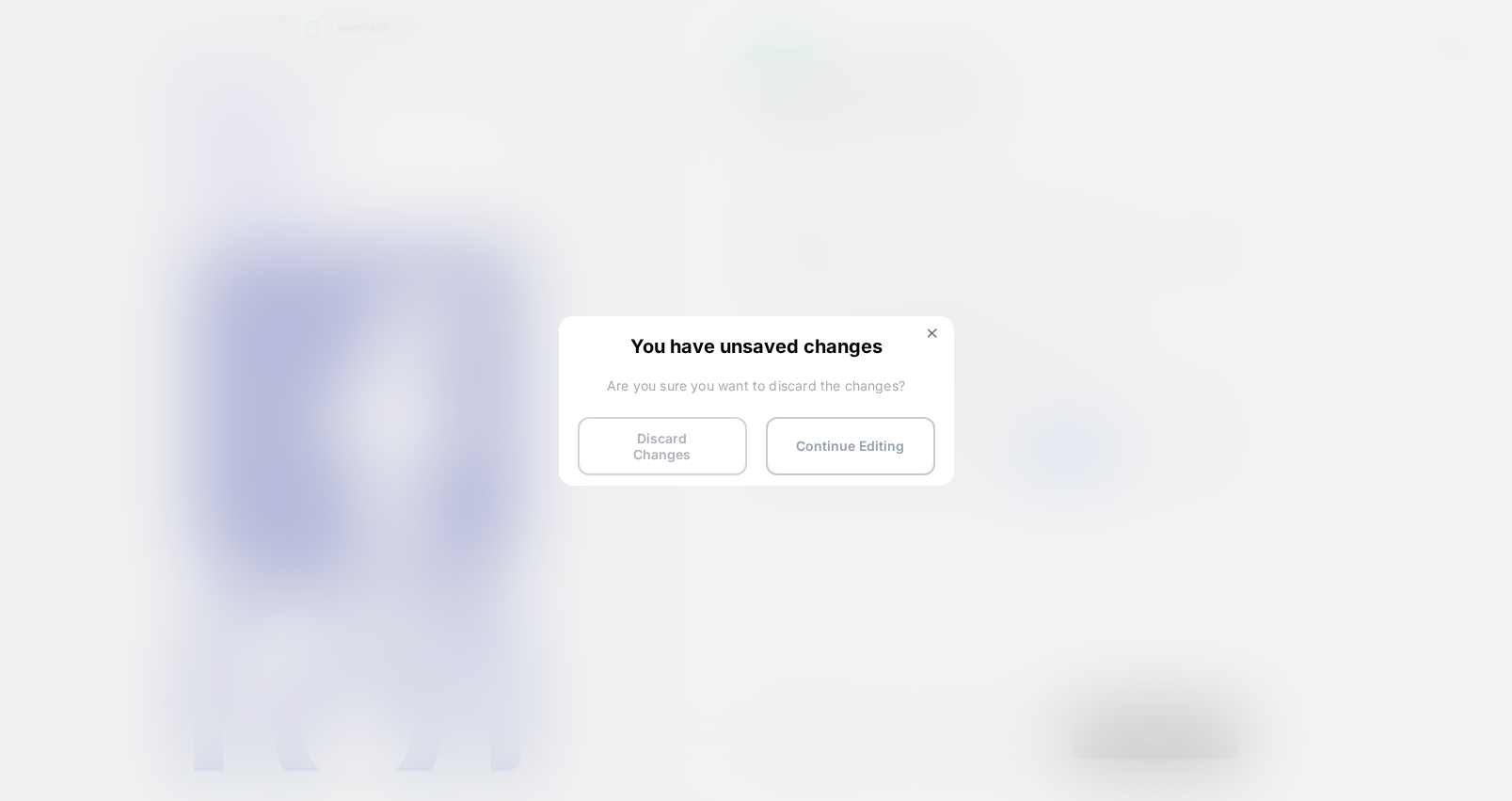
click at [647, 418] on button "Discard Changes" at bounding box center [662, 446] width 170 height 59
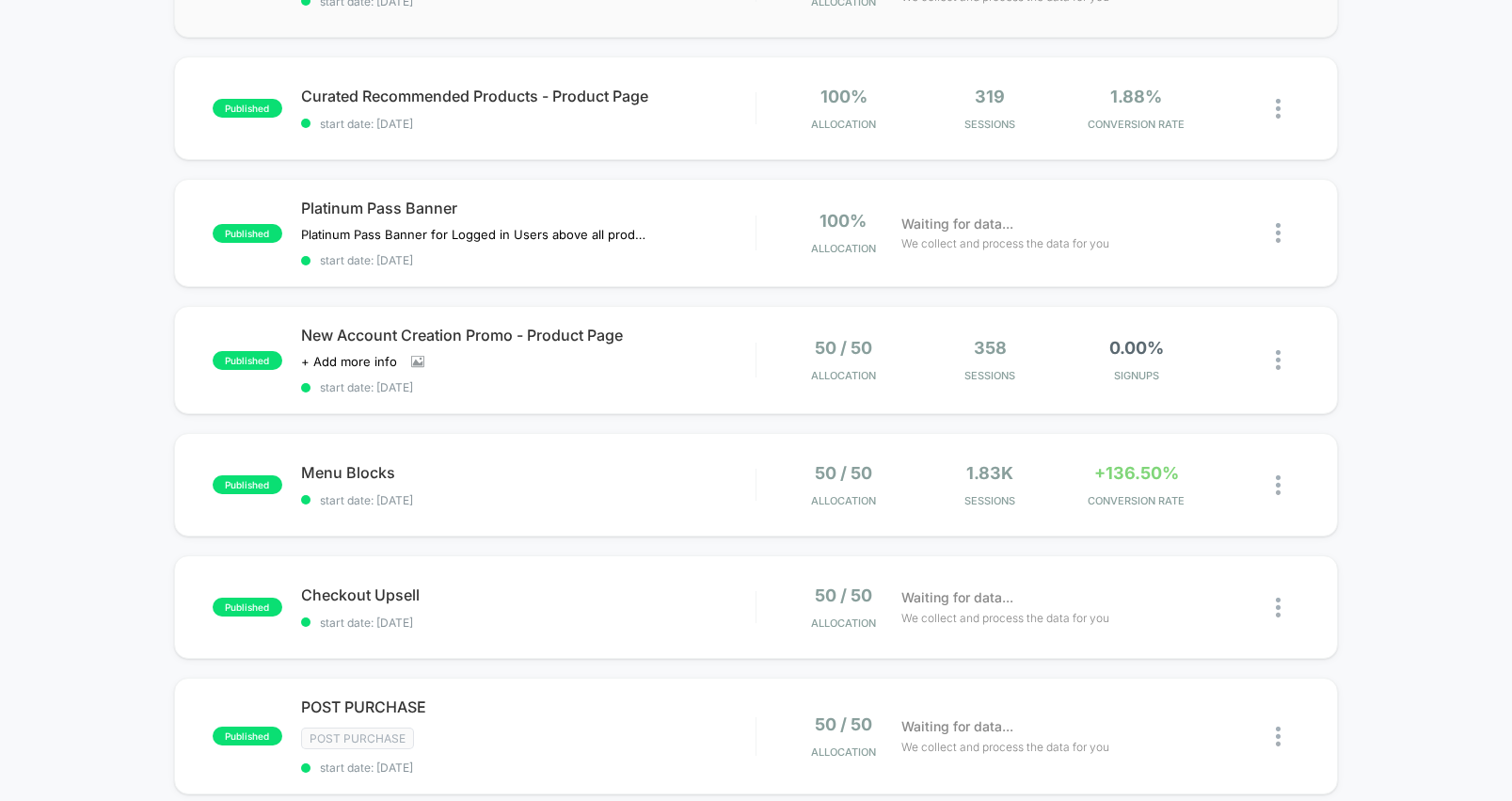
scroll to position [657, 0]
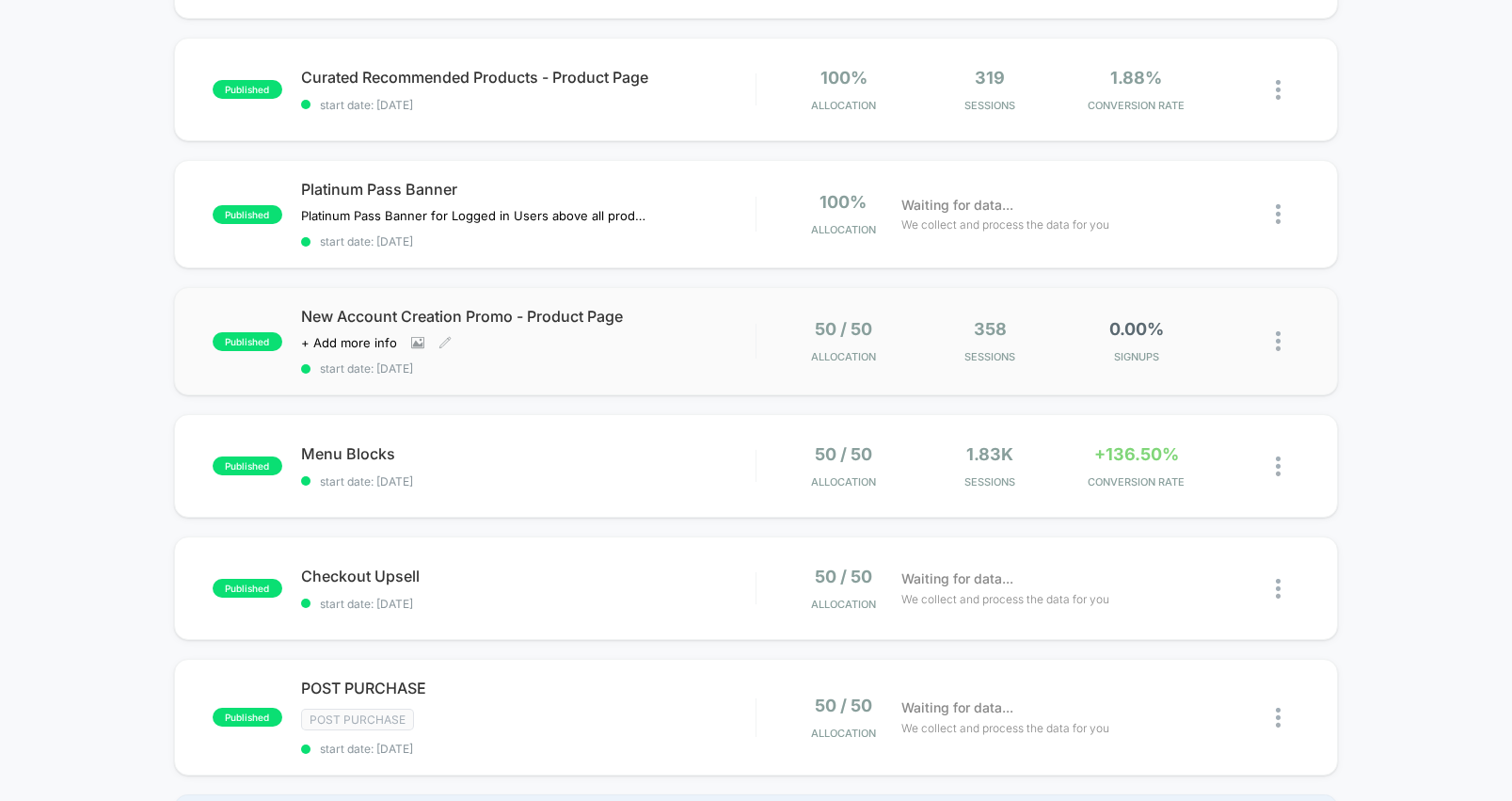
click at [709, 342] on div "New Account Creation Promo - Product Page Click to view images Click to edit ex…" at bounding box center [529, 341] width 455 height 69
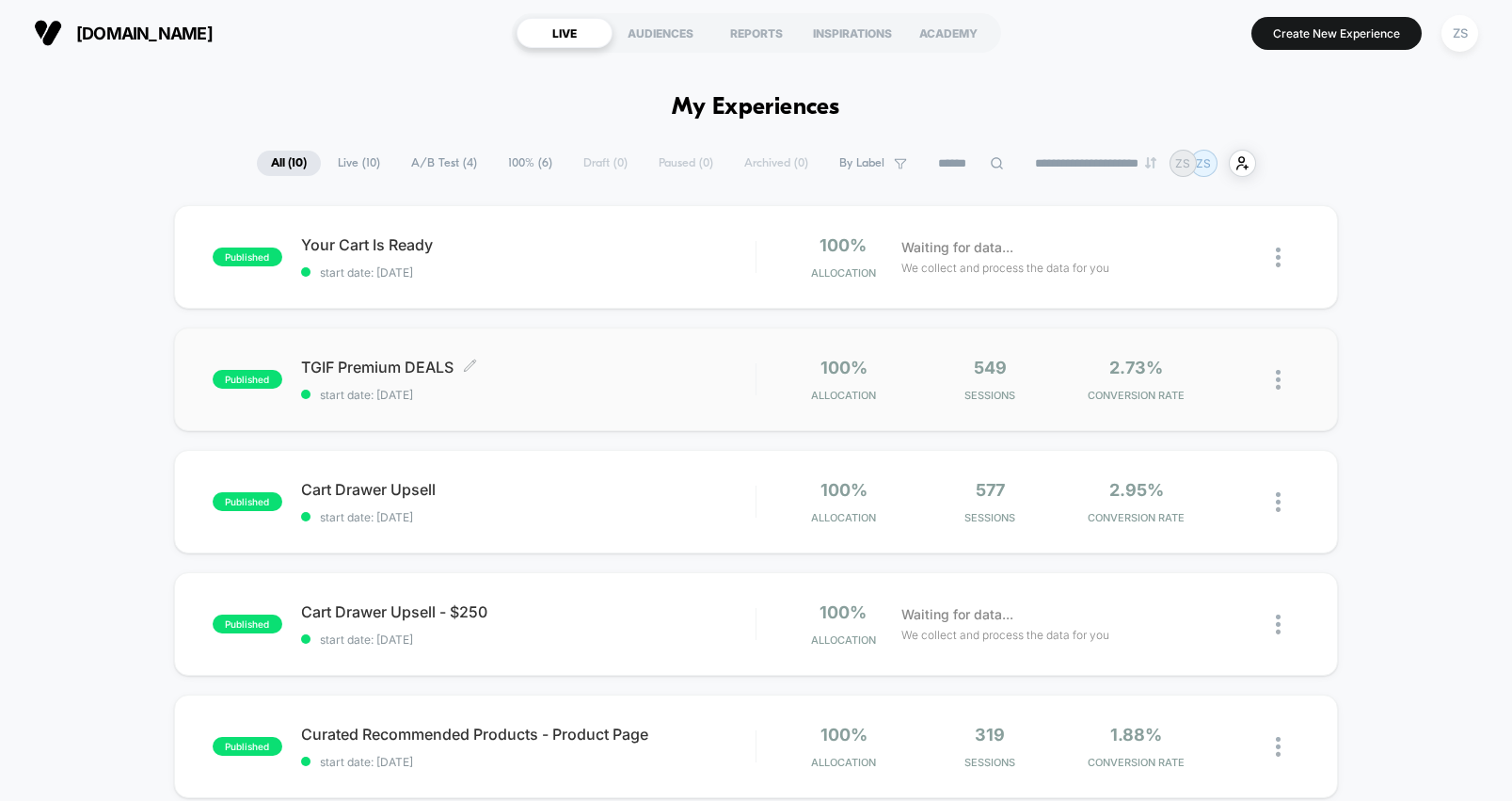
click at [567, 372] on span "TGIF Premium DEALS Click to edit experience details" at bounding box center [529, 367] width 455 height 19
